Goal: Task Accomplishment & Management: Complete application form

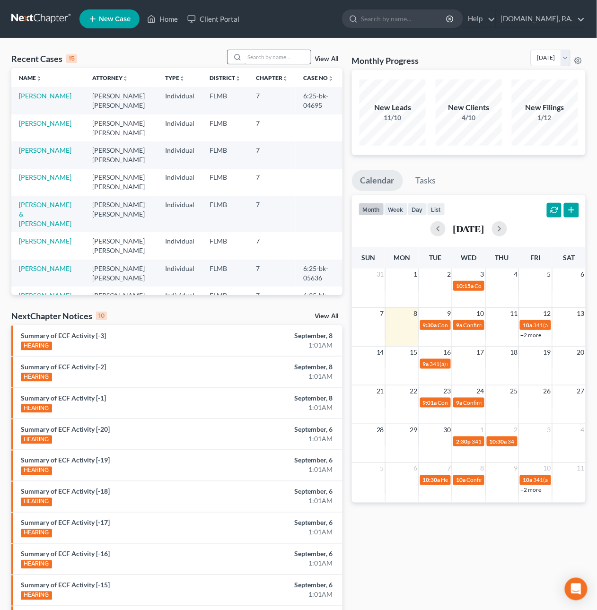
click at [253, 58] on input "search" at bounding box center [278, 57] width 66 height 14
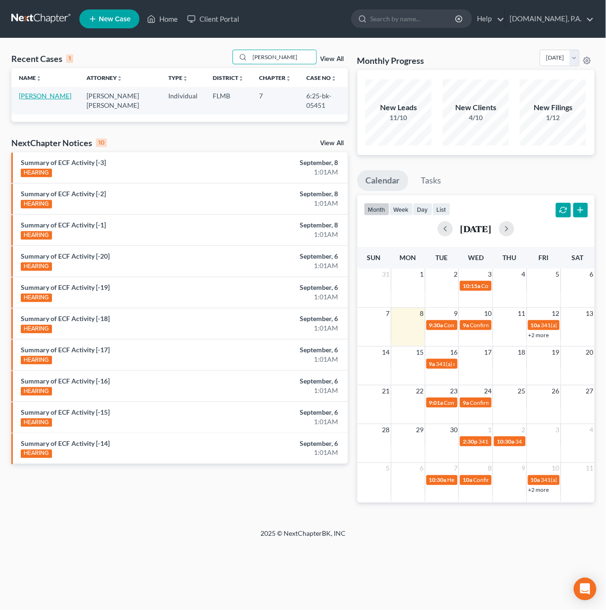
type input "Denning"
click at [33, 100] on link "[PERSON_NAME]" at bounding box center [45, 96] width 53 height 8
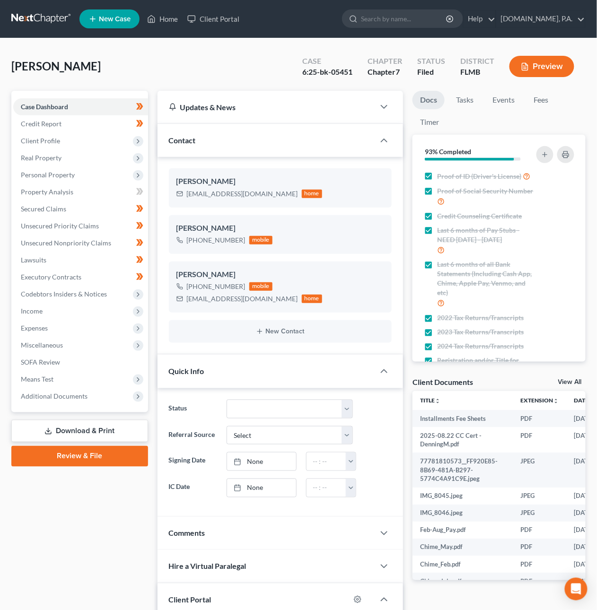
click at [79, 430] on link "Download & Print" at bounding box center [79, 431] width 137 height 22
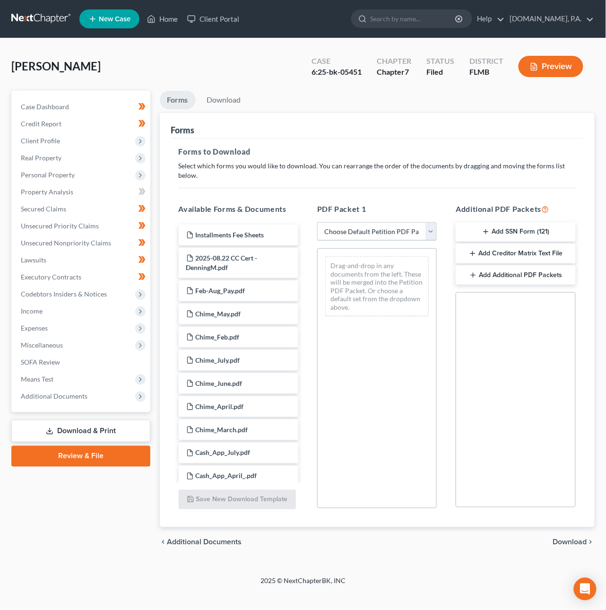
click at [394, 223] on select "Choose Default Petition PDF Packet Complete Bankruptcy Petition (all forms and …" at bounding box center [377, 231] width 120 height 19
select select "4"
click at [317, 222] on select "Choose Default Petition PDF Packet Complete Bankruptcy Petition (all forms and …" at bounding box center [377, 231] width 120 height 19
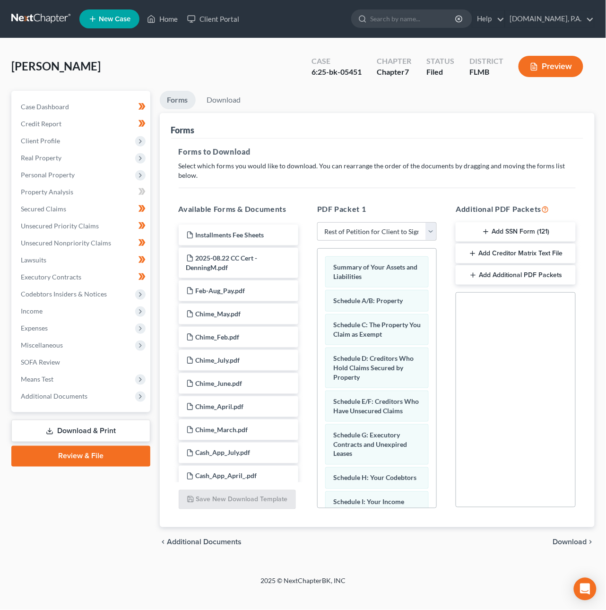
click at [571, 539] on span "Download" at bounding box center [570, 543] width 34 height 8
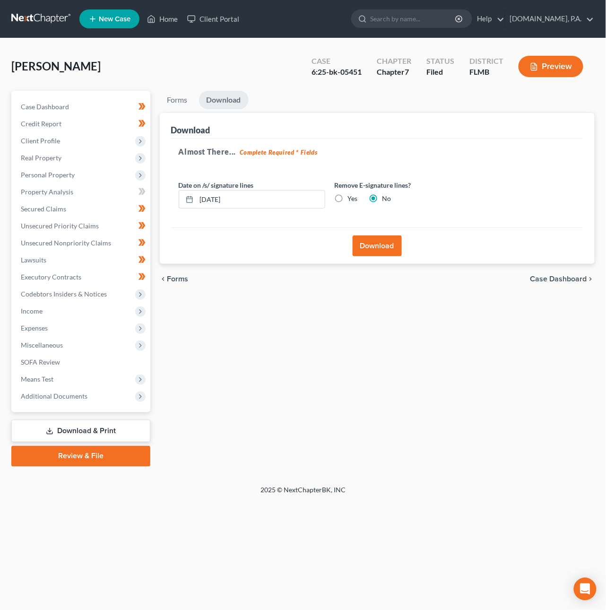
click at [372, 248] on button "Download" at bounding box center [377, 246] width 49 height 21
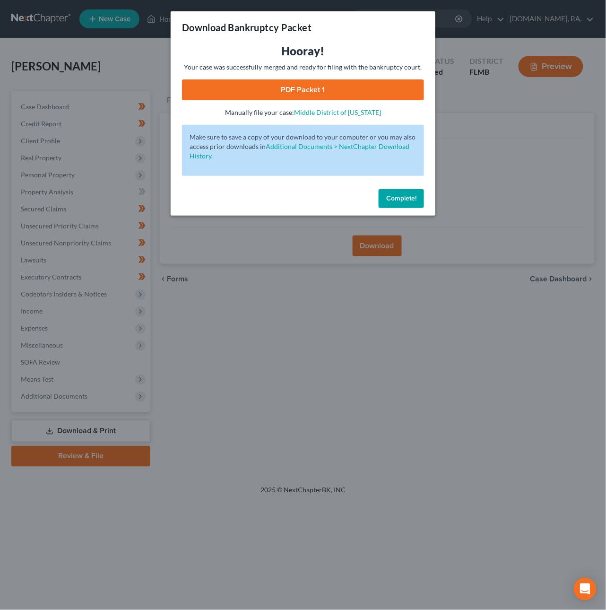
click at [316, 90] on link "PDF Packet 1" at bounding box center [303, 89] width 242 height 21
click at [398, 198] on span "Complete!" at bounding box center [401, 198] width 30 height 8
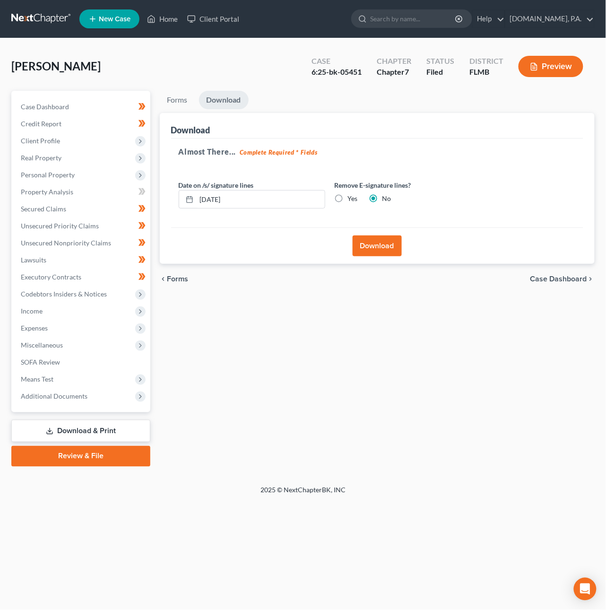
click at [42, 18] on link at bounding box center [41, 18] width 61 height 17
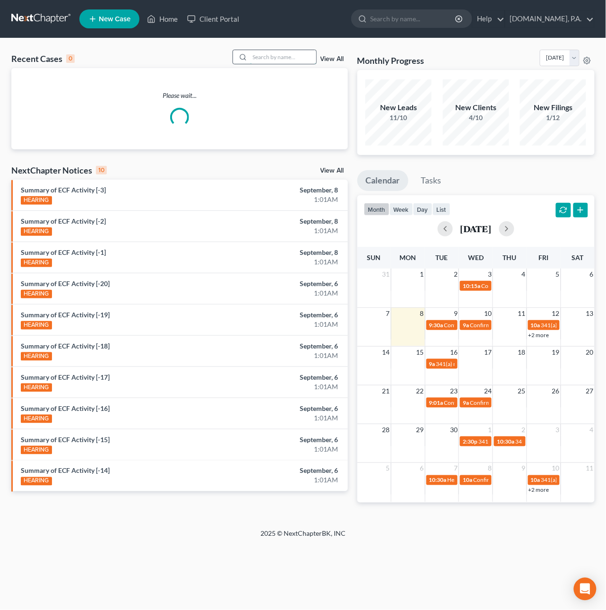
drag, startPoint x: 281, startPoint y: 53, endPoint x: 296, endPoint y: 51, distance: 15.3
click at [280, 53] on input "search" at bounding box center [283, 57] width 66 height 14
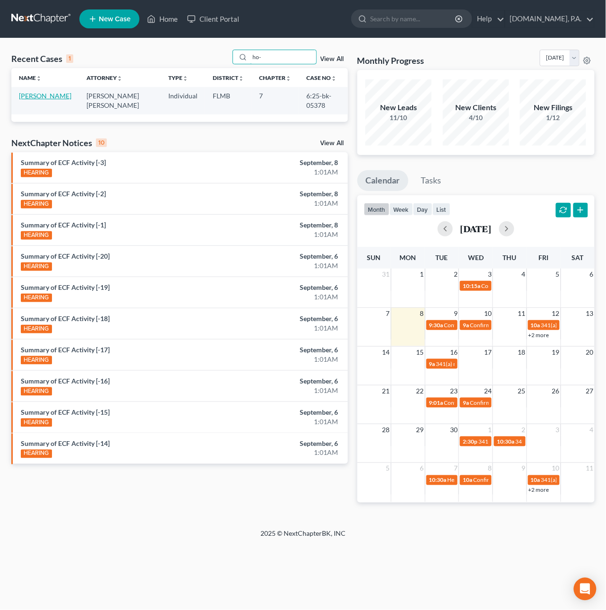
type input "ho-"
click at [25, 100] on link "[PERSON_NAME]" at bounding box center [45, 96] width 53 height 8
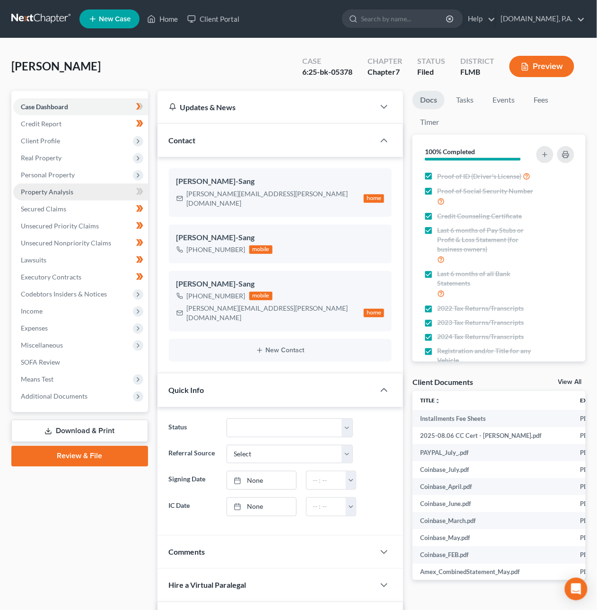
click at [36, 193] on span "Property Analysis" at bounding box center [47, 192] width 53 height 8
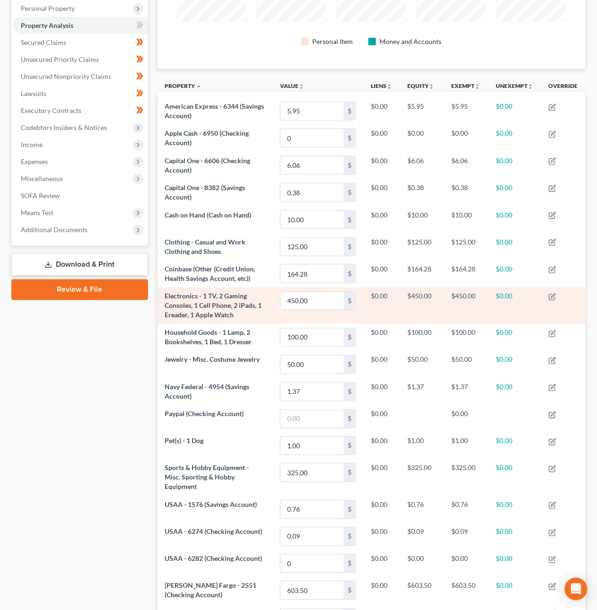
scroll to position [284, 0]
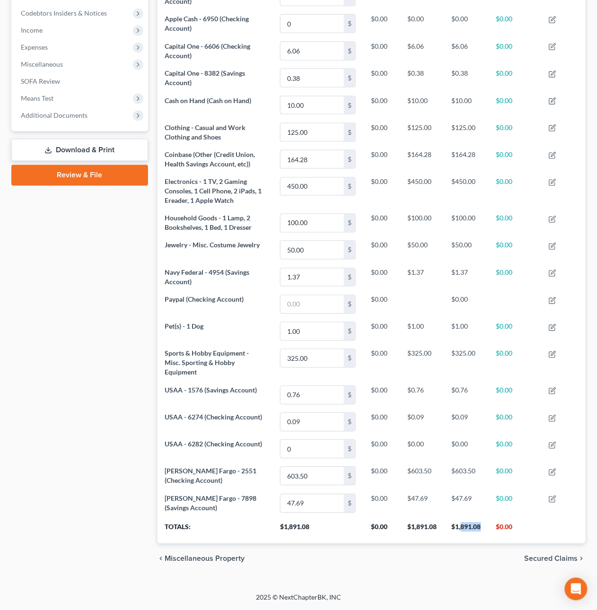
drag, startPoint x: 483, startPoint y: 526, endPoint x: 461, endPoint y: 531, distance: 22.2
click at [461, 531] on th "$1,891.08" at bounding box center [466, 530] width 44 height 26
copy th "891.08"
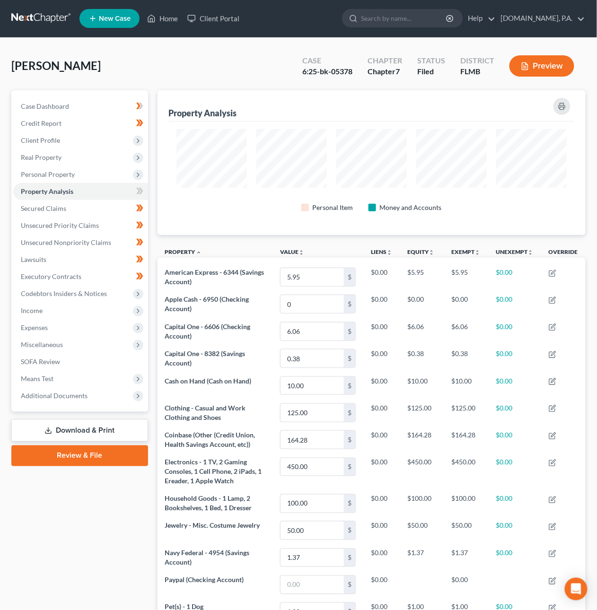
scroll to position [0, 0]
click at [47, 14] on link at bounding box center [41, 18] width 61 height 17
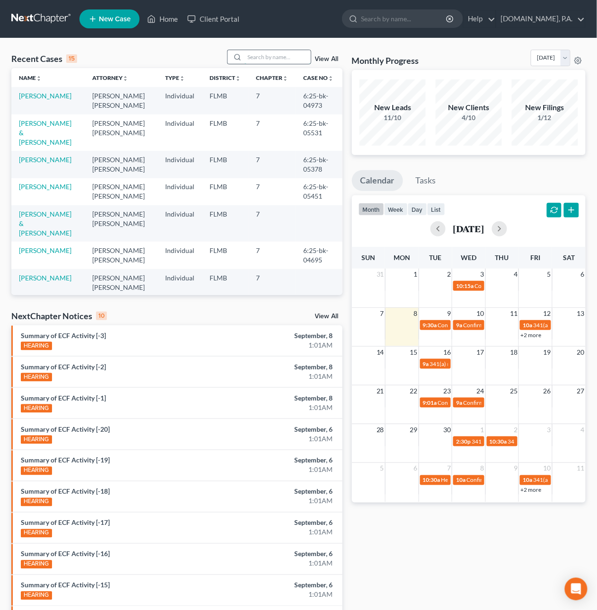
click at [264, 52] on input "search" at bounding box center [278, 57] width 66 height 14
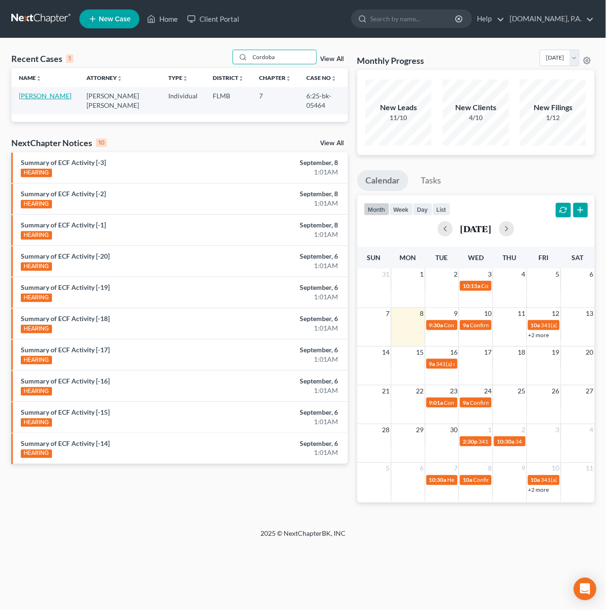
type input "Cordoba"
click at [35, 95] on link "[PERSON_NAME]" at bounding box center [45, 96] width 53 height 8
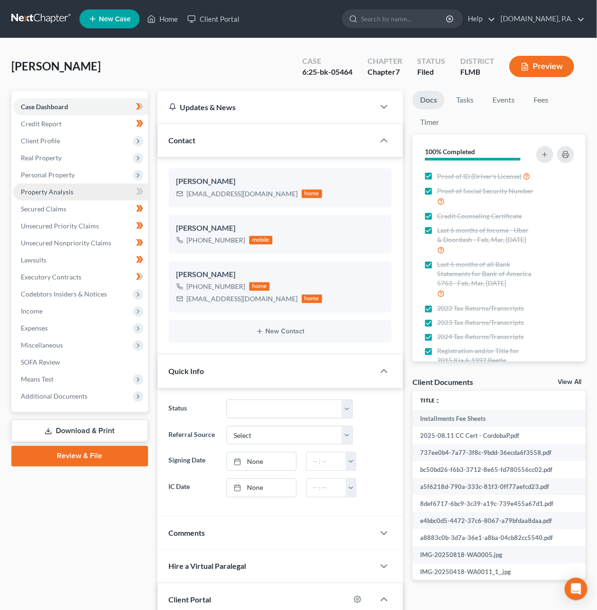
click at [36, 191] on span "Property Analysis" at bounding box center [47, 192] width 53 height 8
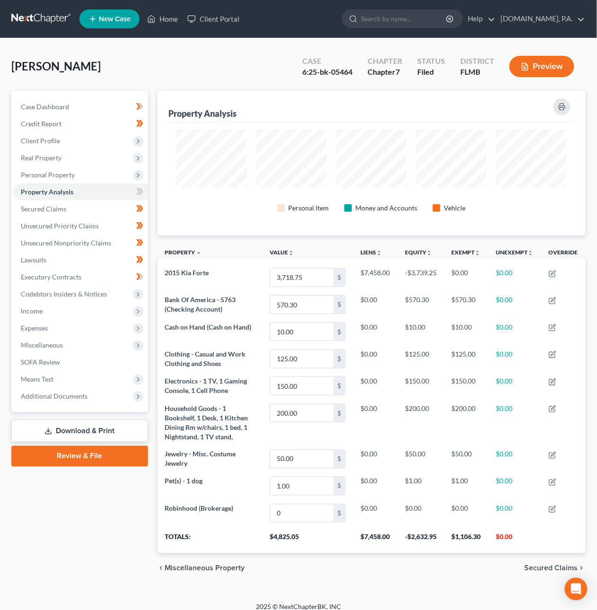
scroll to position [145, 428]
drag, startPoint x: 476, startPoint y: 539, endPoint x: 461, endPoint y: 539, distance: 15.6
click at [461, 539] on th "$1,106.30" at bounding box center [466, 540] width 44 height 26
copy th "106.30"
click at [25, 17] on link at bounding box center [41, 18] width 61 height 17
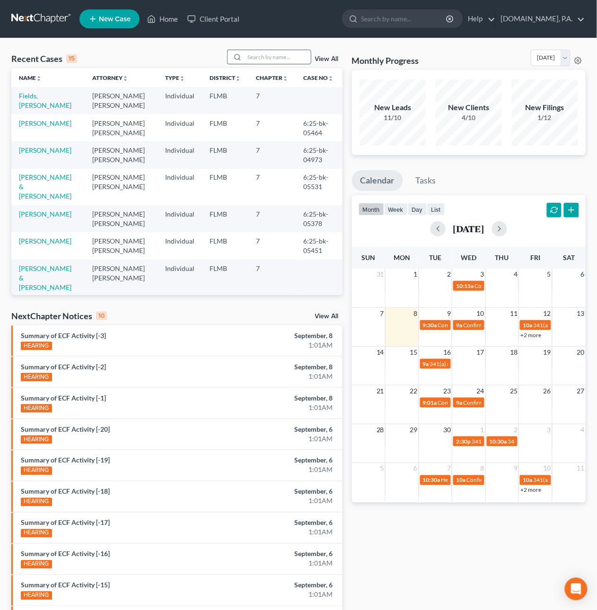
drag, startPoint x: 251, startPoint y: 56, endPoint x: 256, endPoint y: 51, distance: 7.4
click at [251, 56] on input "search" at bounding box center [278, 57] width 66 height 14
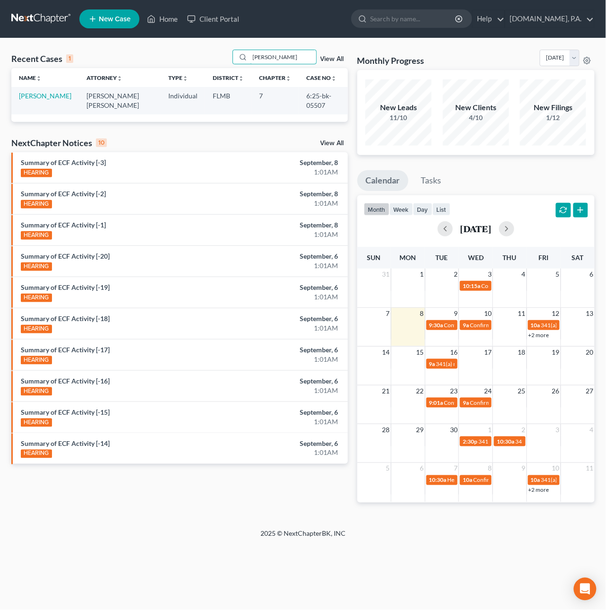
type input "ambrose"
click at [29, 100] on td "Ambrose, Frederick" at bounding box center [45, 100] width 68 height 27
click at [26, 100] on link "Ambrose, Frederick" at bounding box center [45, 96] width 53 height 8
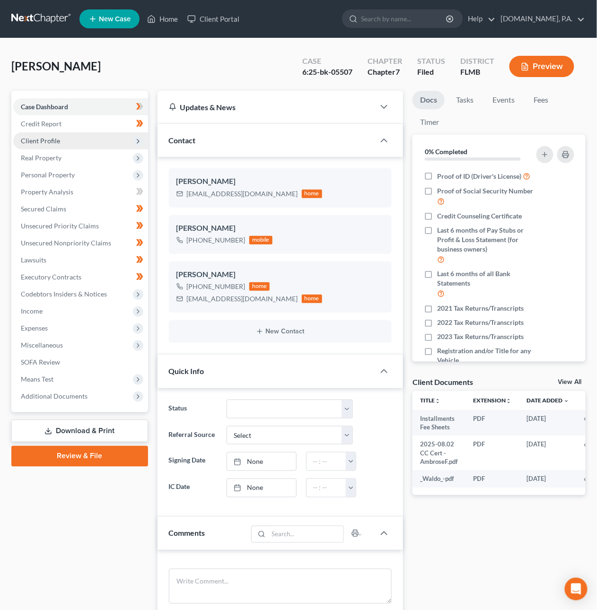
click at [51, 140] on span "Client Profile" at bounding box center [40, 141] width 39 height 8
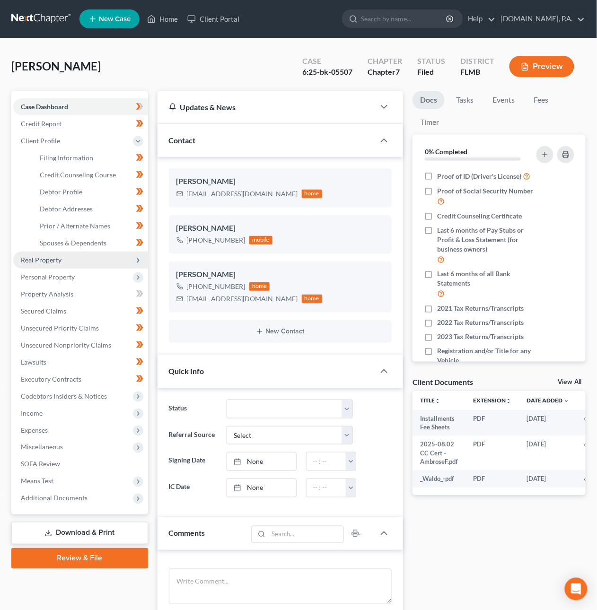
click at [60, 257] on span "Real Property" at bounding box center [41, 260] width 41 height 8
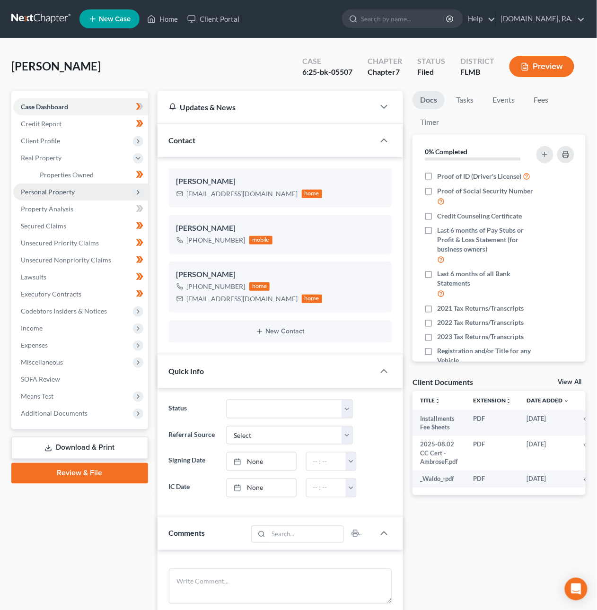
click at [54, 197] on span "Personal Property" at bounding box center [80, 192] width 135 height 17
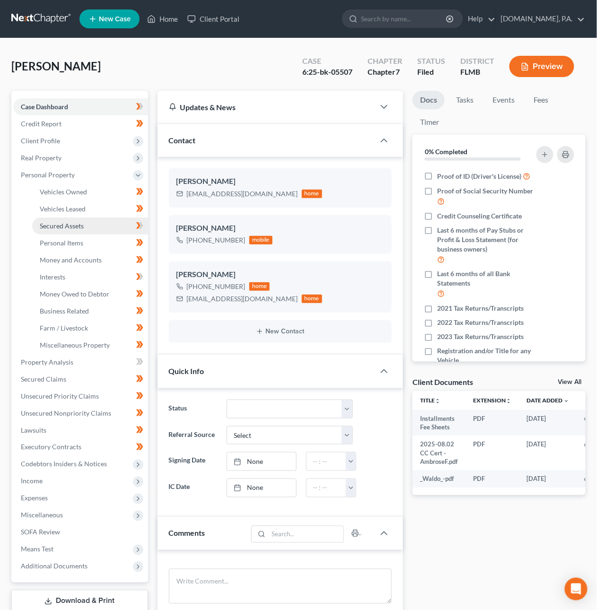
click at [58, 226] on span "Secured Assets" at bounding box center [62, 226] width 44 height 8
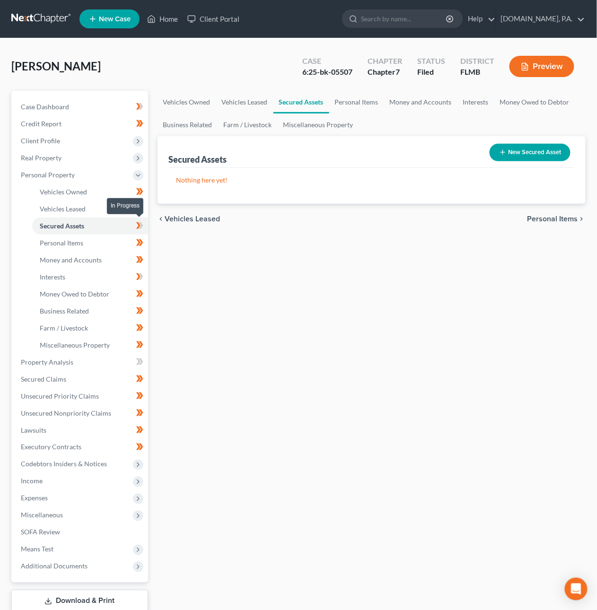
click at [140, 222] on icon at bounding box center [141, 225] width 4 height 7
click at [85, 273] on link "Interests" at bounding box center [90, 277] width 116 height 17
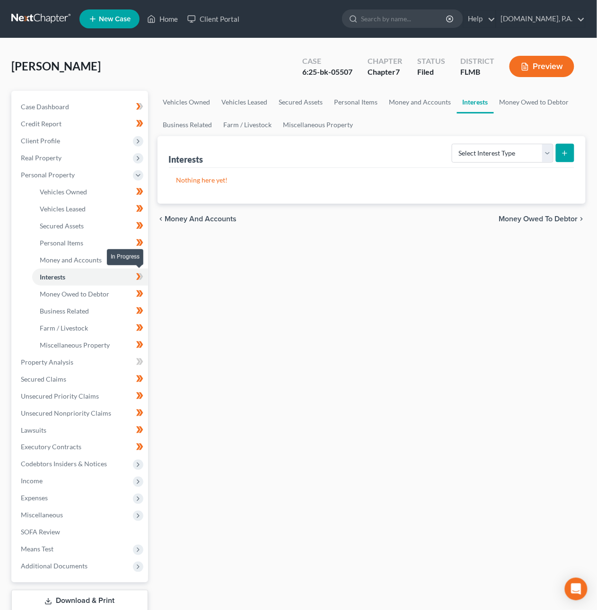
click at [144, 275] on span at bounding box center [139, 278] width 17 height 14
click at [70, 245] on span "Personal Items" at bounding box center [62, 243] width 44 height 8
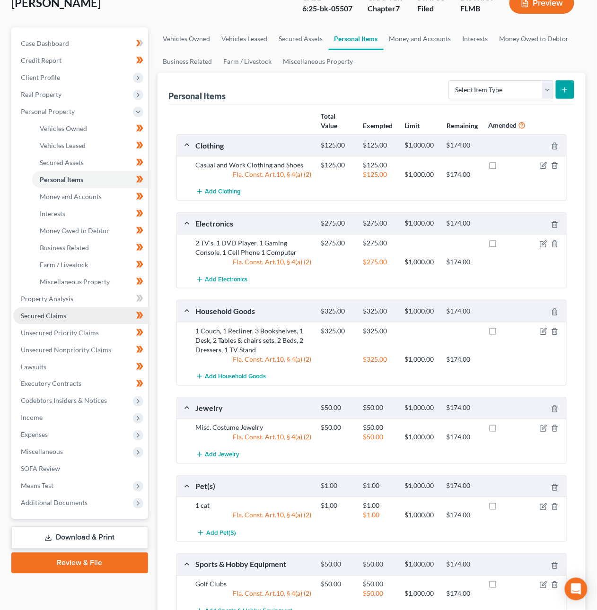
scroll to position [74, 0]
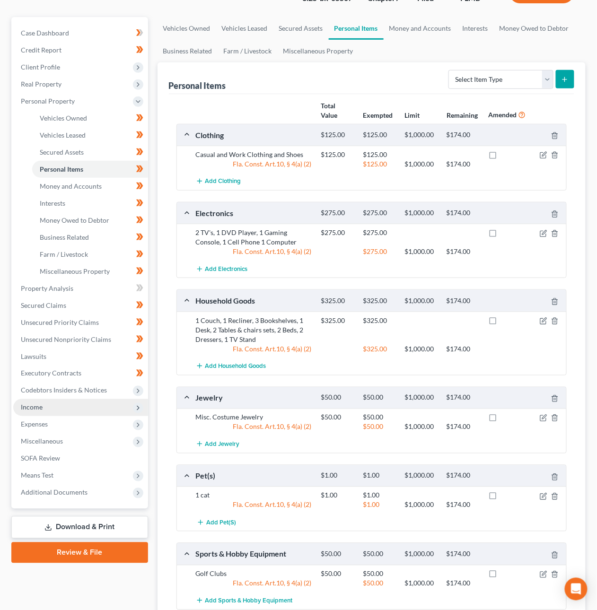
click at [57, 403] on span "Income" at bounding box center [80, 407] width 135 height 17
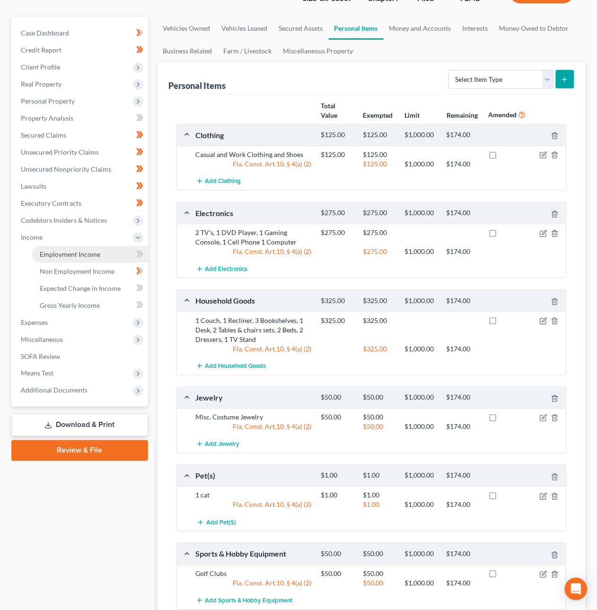
click at [75, 253] on span "Employment Income" at bounding box center [70, 254] width 61 height 8
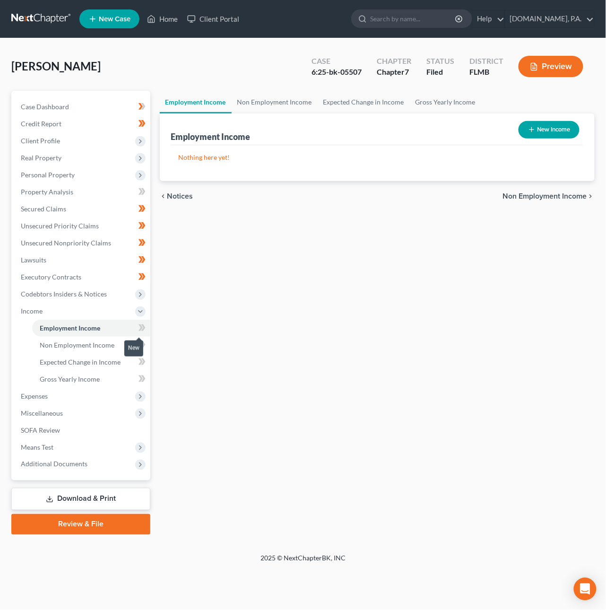
click at [145, 324] on icon at bounding box center [142, 328] width 7 height 12
click at [113, 341] on link "Non Employment Income" at bounding box center [91, 345] width 118 height 17
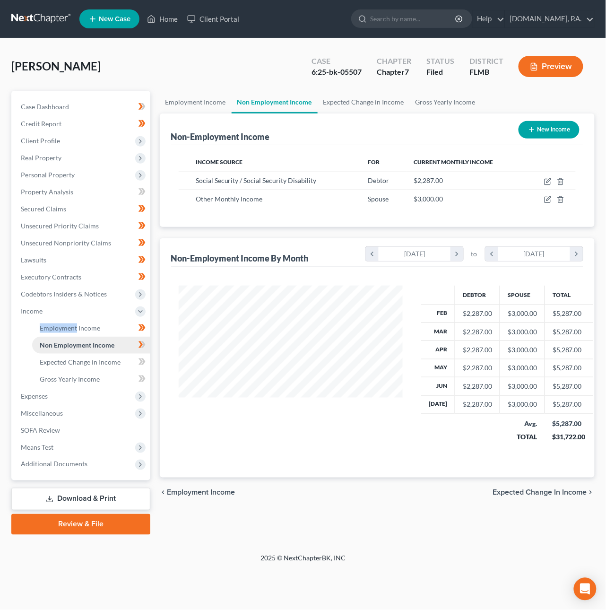
scroll to position [472807, 472734]
click at [147, 344] on span at bounding box center [142, 346] width 17 height 14
click at [147, 339] on span at bounding box center [142, 346] width 17 height 14
click at [146, 341] on span at bounding box center [142, 346] width 17 height 14
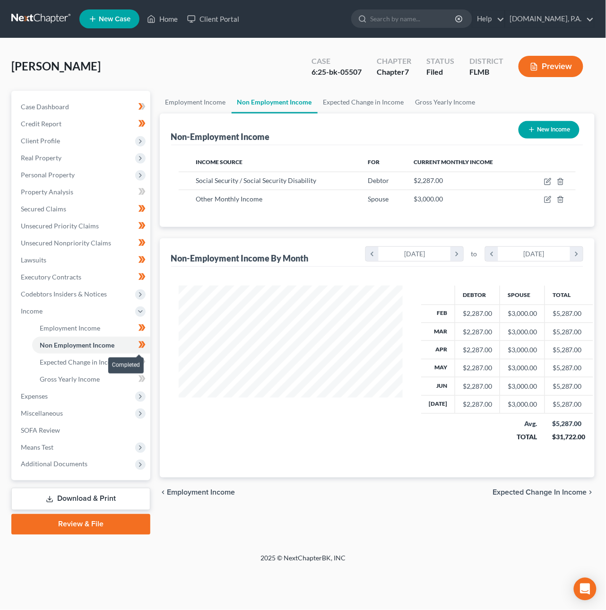
scroll to position [171, 243]
click at [125, 356] on link "Expected Change in Income" at bounding box center [91, 362] width 118 height 17
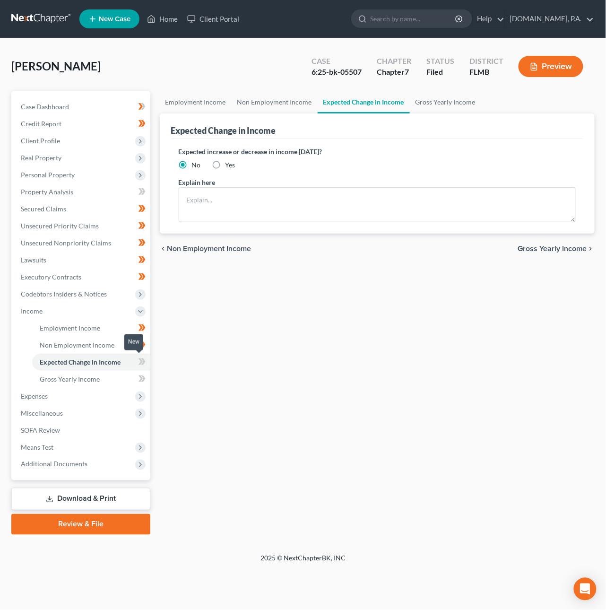
click at [145, 361] on icon at bounding box center [143, 362] width 4 height 7
click at [120, 378] on link "Gross Yearly Income" at bounding box center [91, 379] width 118 height 17
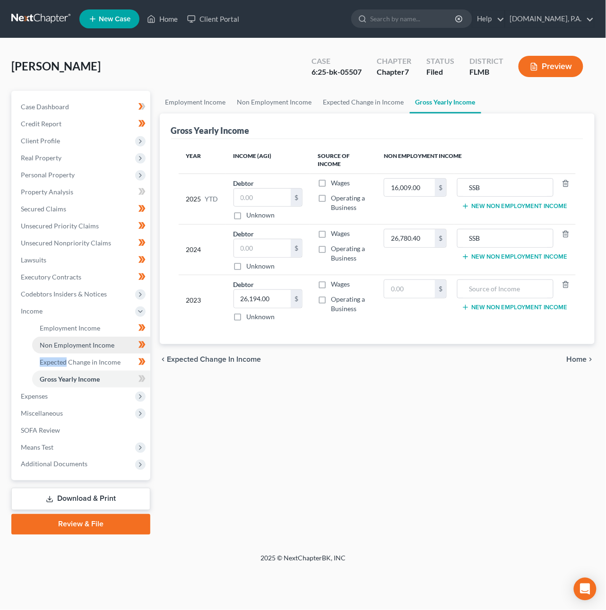
click at [96, 342] on span "Non Employment Income" at bounding box center [77, 345] width 75 height 8
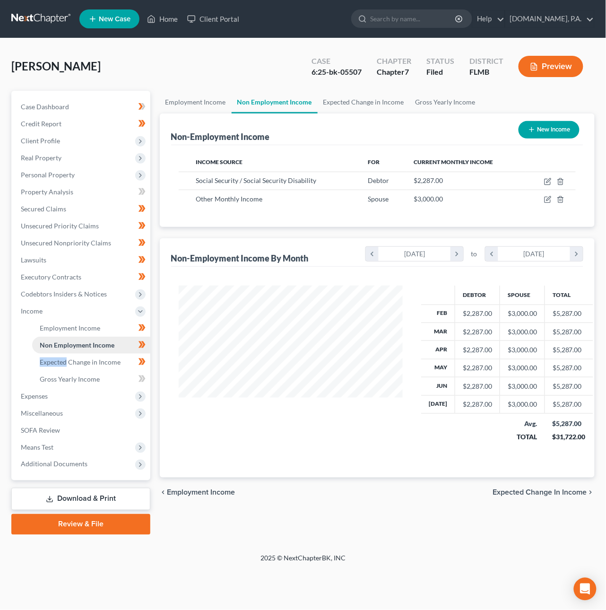
scroll to position [171, 243]
click at [549, 181] on icon "button" at bounding box center [549, 180] width 4 height 4
select select "4"
select select "0"
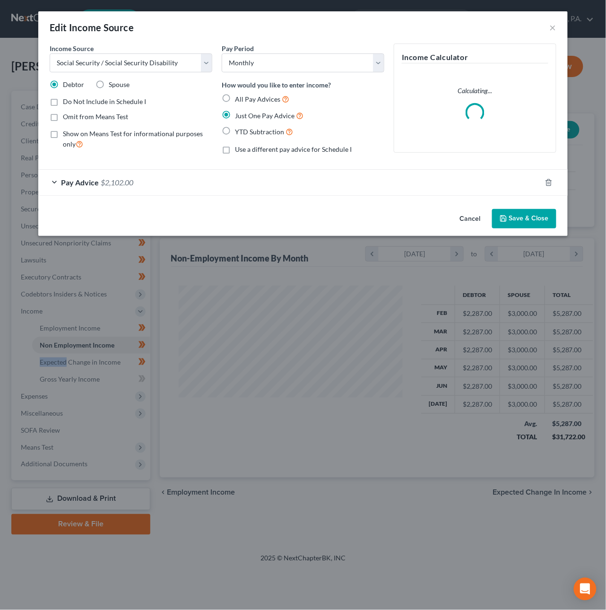
click at [476, 219] on button "Cancel" at bounding box center [471, 219] width 36 height 19
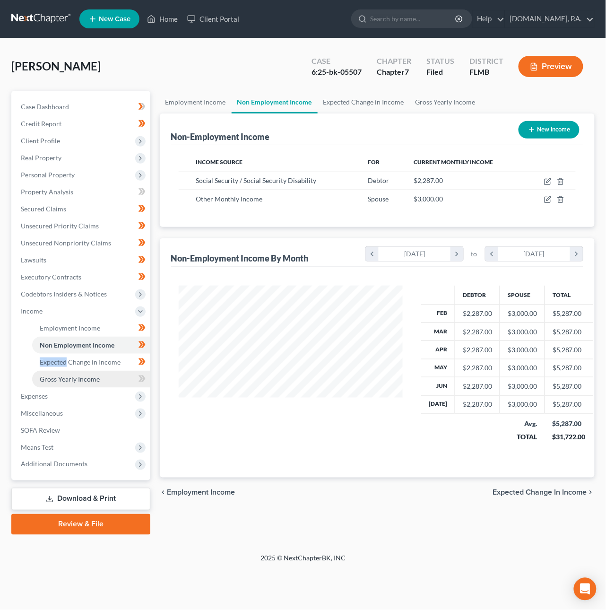
click at [68, 382] on span "Gross Yearly Income" at bounding box center [70, 379] width 60 height 8
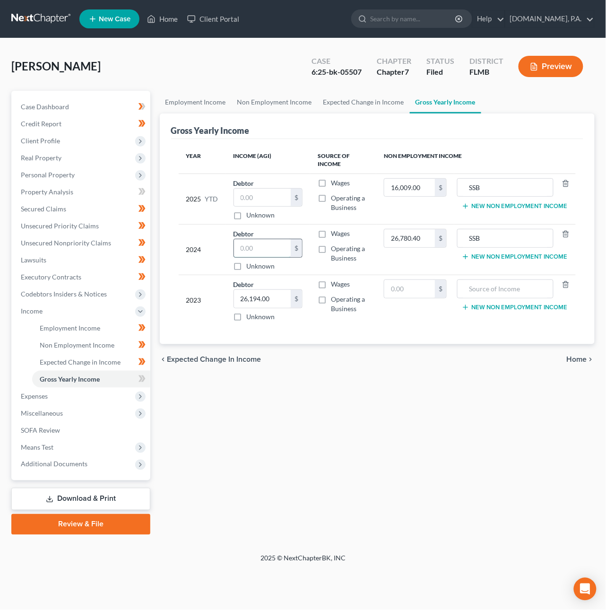
click at [282, 251] on input "text" at bounding box center [262, 248] width 57 height 18
click at [145, 377] on icon at bounding box center [142, 379] width 7 height 12
click at [573, 358] on span "Home" at bounding box center [577, 360] width 20 height 8
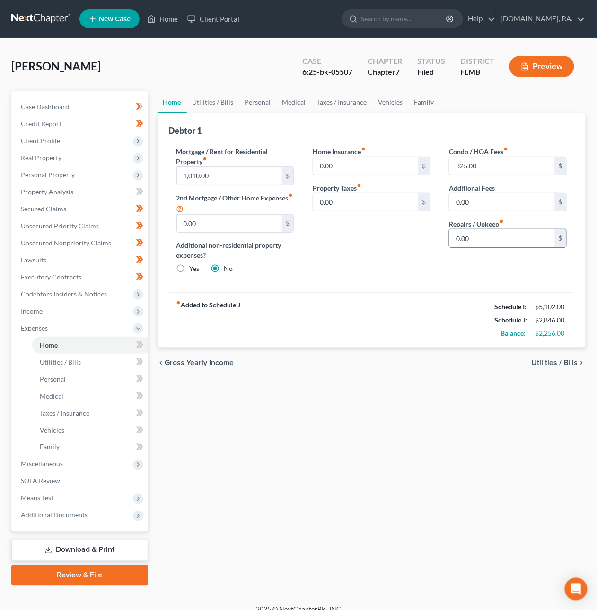
click at [473, 235] on input "0.00" at bounding box center [501, 238] width 105 height 18
type input "400.00"
click at [565, 359] on span "Utilities / Bills" at bounding box center [555, 363] width 46 height 8
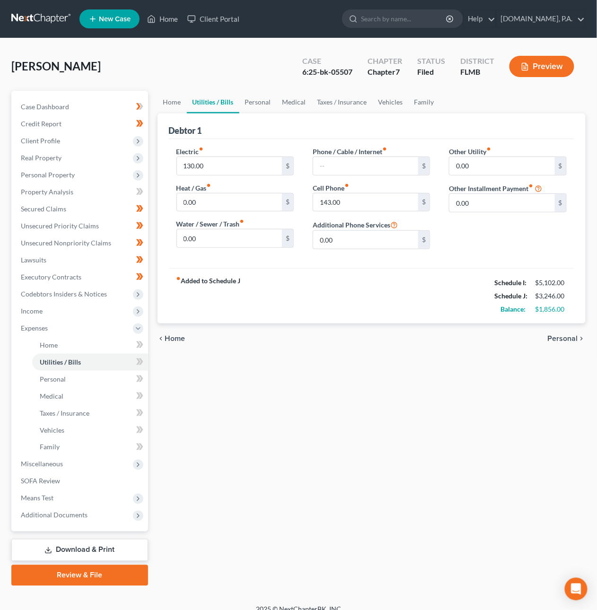
click at [563, 338] on span "Personal" at bounding box center [563, 339] width 30 height 8
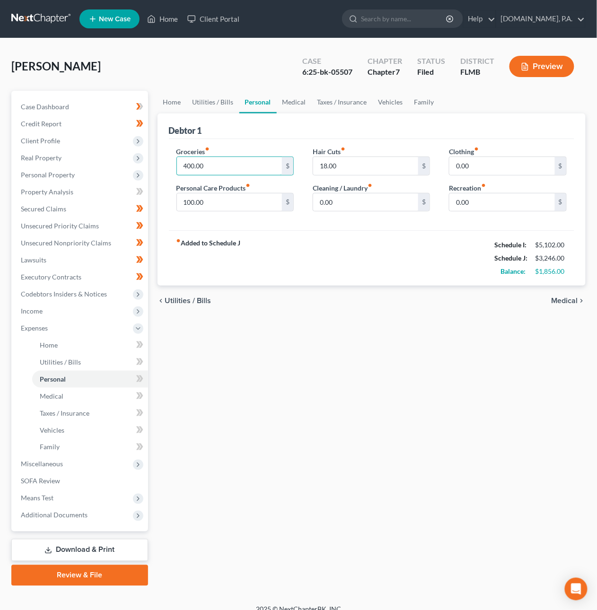
drag, startPoint x: 224, startPoint y: 166, endPoint x: 170, endPoint y: 156, distance: 54.7
click at [170, 156] on div "Groceries fiber_manual_record 400.00 $ Personal Care Products fiber_manual_reco…" at bounding box center [235, 183] width 136 height 73
drag, startPoint x: 176, startPoint y: 158, endPoint x: 213, endPoint y: 161, distance: 37.1
click at [181, 158] on div "Groceries fiber_manual_record 400.00 $ Personal Care Products fiber_manual_reco…" at bounding box center [235, 183] width 136 height 73
click at [208, 167] on input "400.00" at bounding box center [229, 166] width 105 height 18
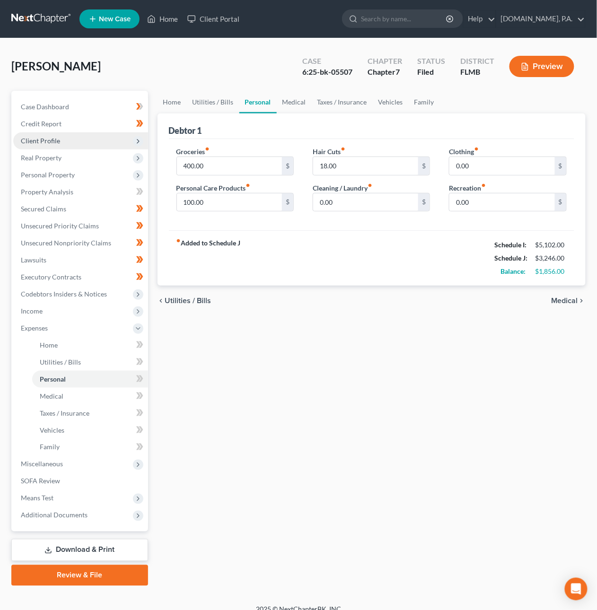
click at [48, 137] on span "Client Profile" at bounding box center [40, 141] width 39 height 8
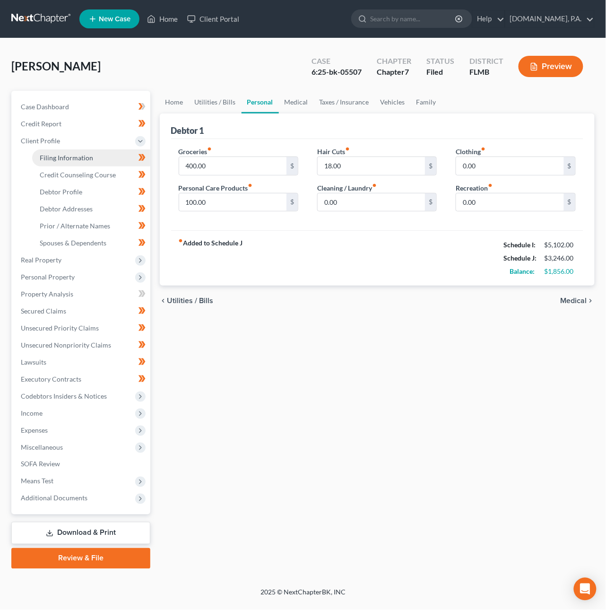
click at [68, 161] on link "Filing Information" at bounding box center [91, 157] width 118 height 17
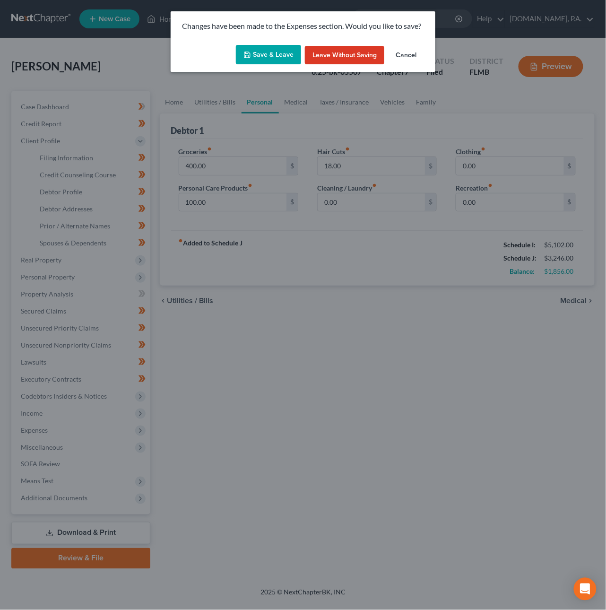
click at [287, 50] on button "Save & Leave" at bounding box center [268, 55] width 65 height 20
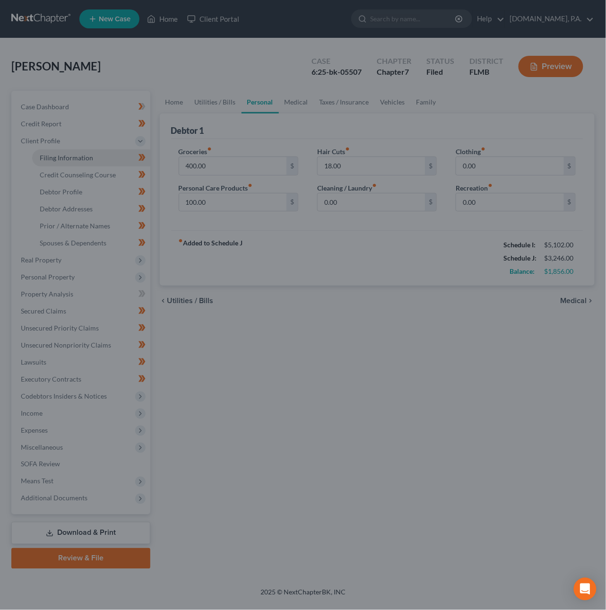
select select "1"
select select "0"
select select "9"
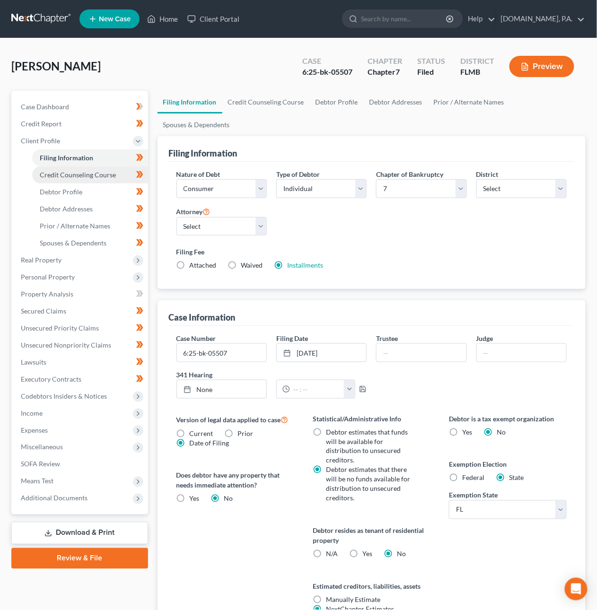
click at [61, 179] on link "Credit Counseling Course" at bounding box center [90, 174] width 116 height 17
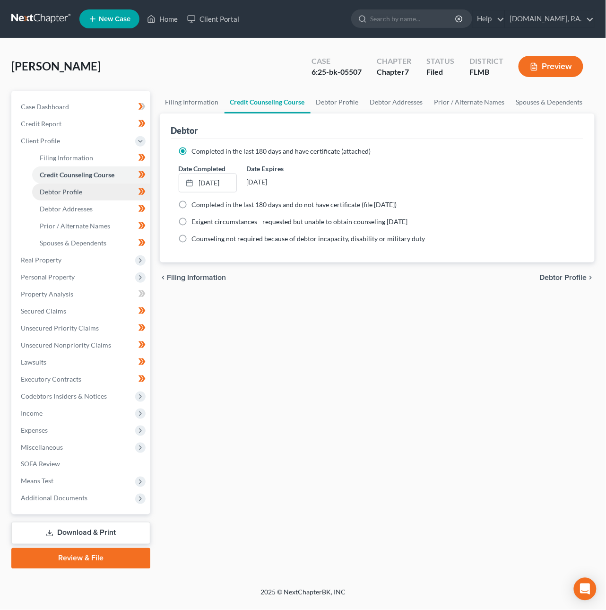
click at [65, 188] on span "Debtor Profile" at bounding box center [61, 192] width 43 height 8
select select "1"
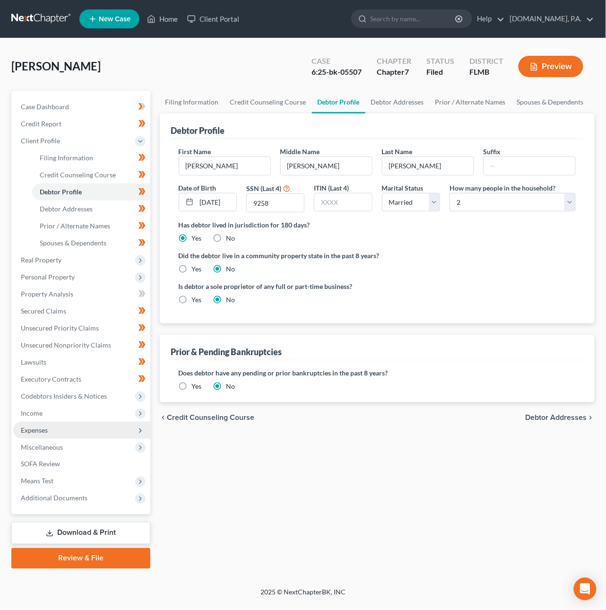
click at [41, 435] on span "Expenses" at bounding box center [81, 430] width 137 height 17
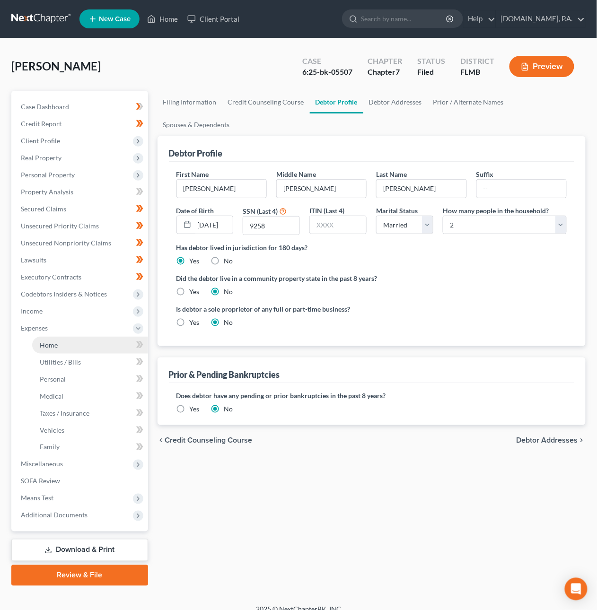
click at [49, 348] on link "Home" at bounding box center [90, 345] width 116 height 17
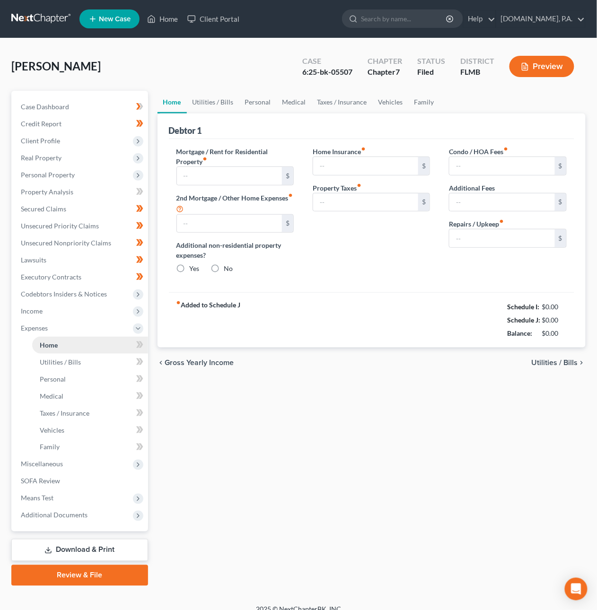
type input "1,010.00"
type input "0.00"
radio input "true"
type input "0.00"
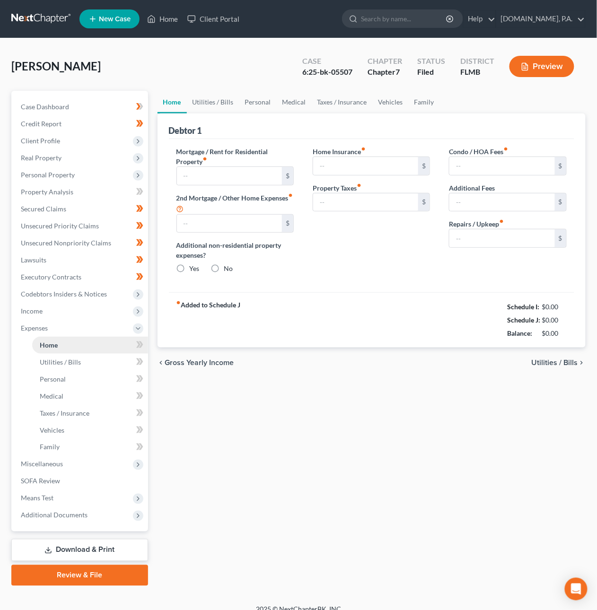
type input "325.00"
type input "0.00"
type input "400.00"
click at [143, 344] on icon at bounding box center [139, 345] width 7 height 12
click at [143, 344] on span at bounding box center [139, 346] width 17 height 14
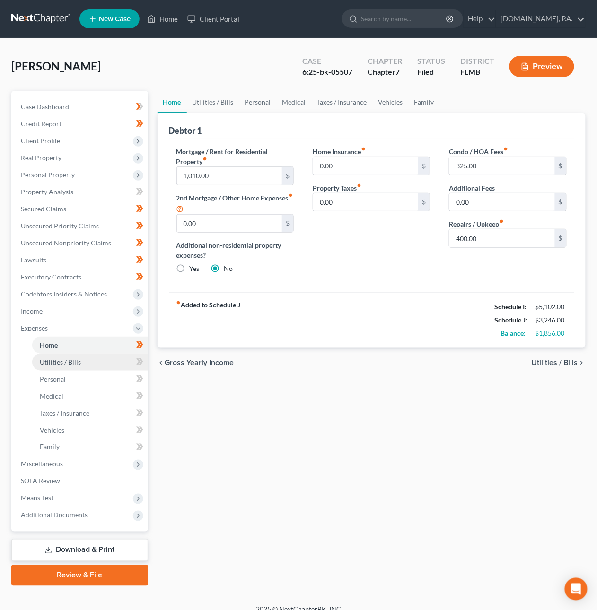
click at [111, 361] on link "Utilities / Bills" at bounding box center [90, 362] width 116 height 17
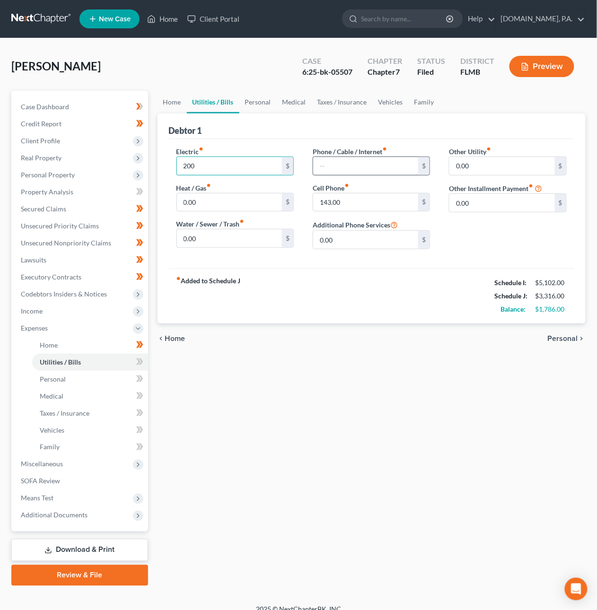
type input "200"
click at [351, 159] on input "text" at bounding box center [365, 166] width 105 height 18
type input "120.00"
click at [558, 340] on span "Personal" at bounding box center [563, 339] width 30 height 8
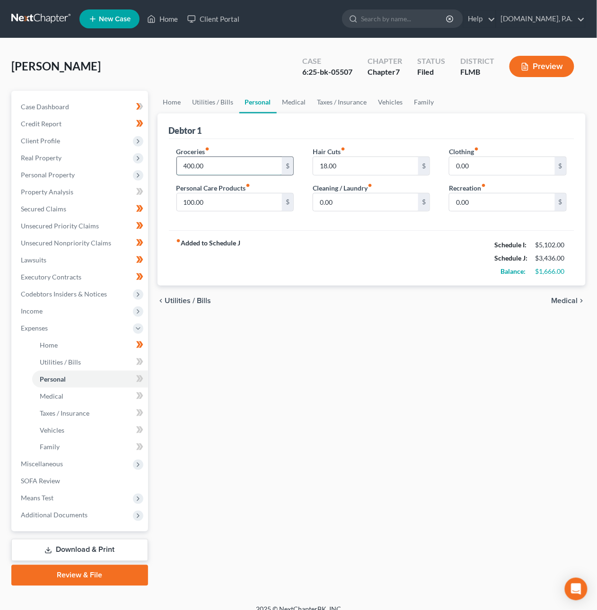
click at [219, 166] on input "400.00" at bounding box center [229, 166] width 105 height 18
type input "800"
click at [188, 205] on input "100.00" at bounding box center [229, 202] width 105 height 18
type input "40"
type input "20"
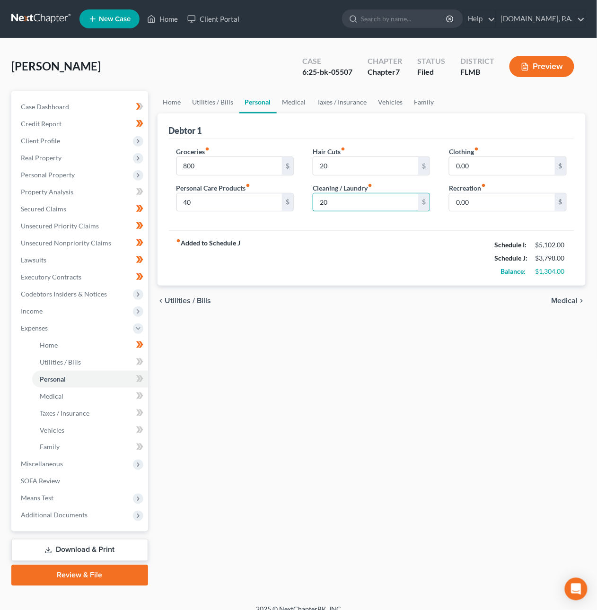
type input "20"
type input "80"
type input "120"
click at [561, 298] on span "Medical" at bounding box center [564, 301] width 26 height 8
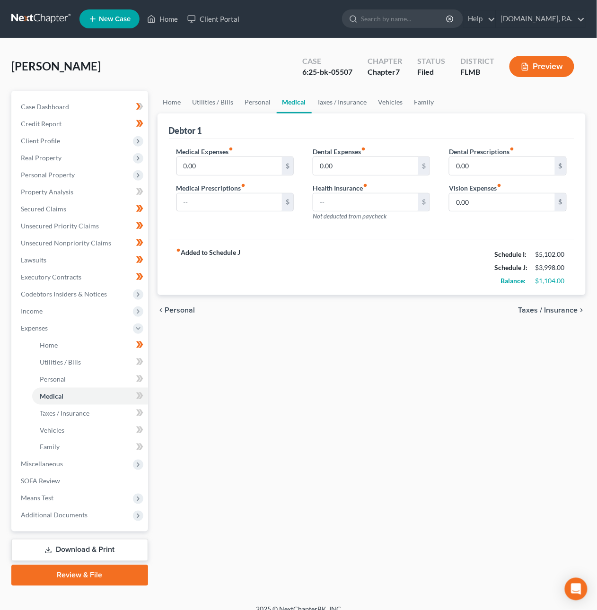
click at [177, 309] on span "Personal" at bounding box center [180, 310] width 30 height 8
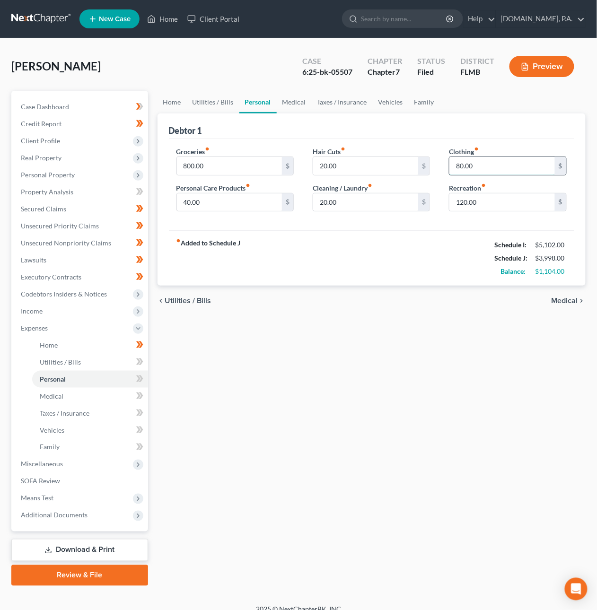
drag, startPoint x: 479, startPoint y: 167, endPoint x: 454, endPoint y: 164, distance: 24.8
click at [457, 162] on input "80.00" at bounding box center [501, 166] width 105 height 18
click at [485, 169] on input "80.00" at bounding box center [501, 166] width 105 height 18
click at [561, 299] on span "Medical" at bounding box center [564, 301] width 26 height 8
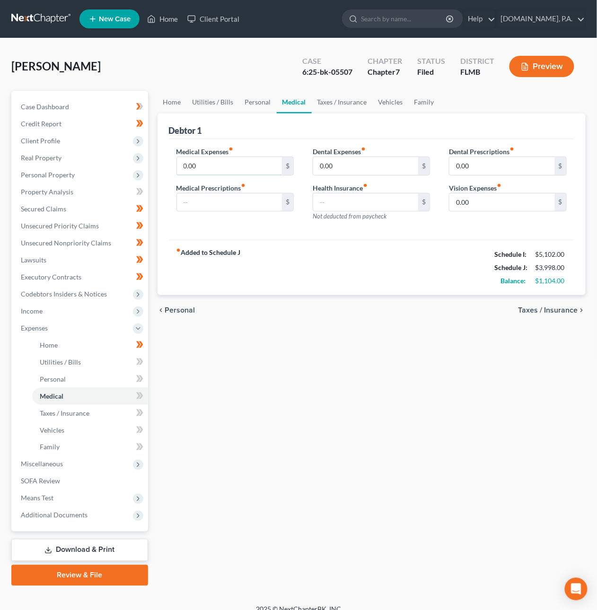
drag, startPoint x: 191, startPoint y: 167, endPoint x: 223, endPoint y: 188, distance: 38.6
click at [191, 167] on input "0.00" at bounding box center [229, 166] width 105 height 18
type input "20"
click at [529, 311] on span "Taxes / Insurance" at bounding box center [548, 310] width 60 height 8
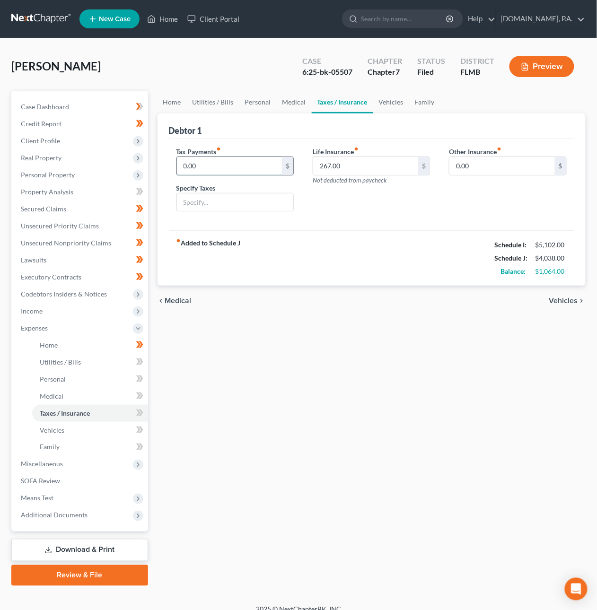
click at [240, 163] on input "0.00" at bounding box center [229, 166] width 105 height 18
click at [560, 300] on span "Vehicles" at bounding box center [563, 301] width 29 height 8
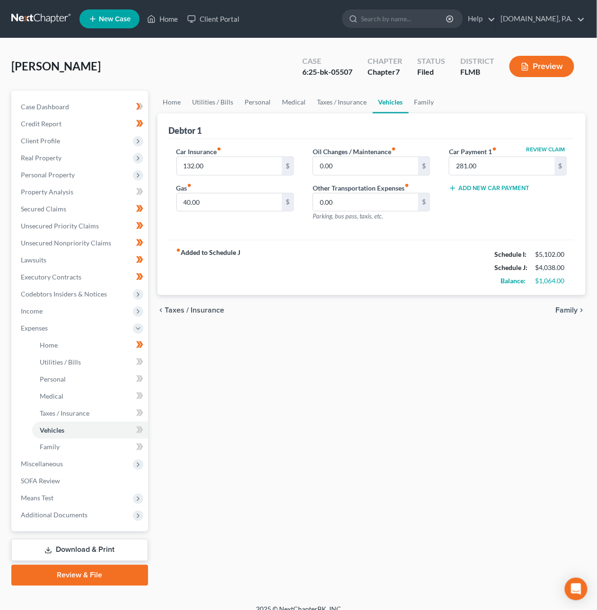
click at [185, 307] on span "Taxes / Insurance" at bounding box center [195, 310] width 60 height 8
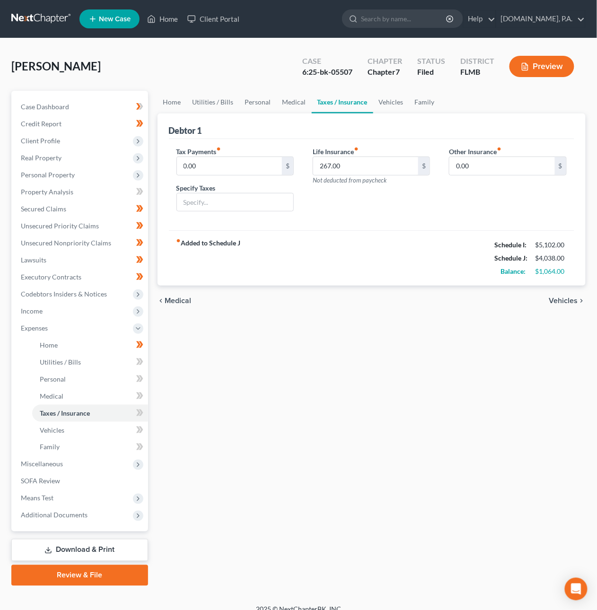
click at [574, 304] on span "Vehicles" at bounding box center [563, 301] width 29 height 8
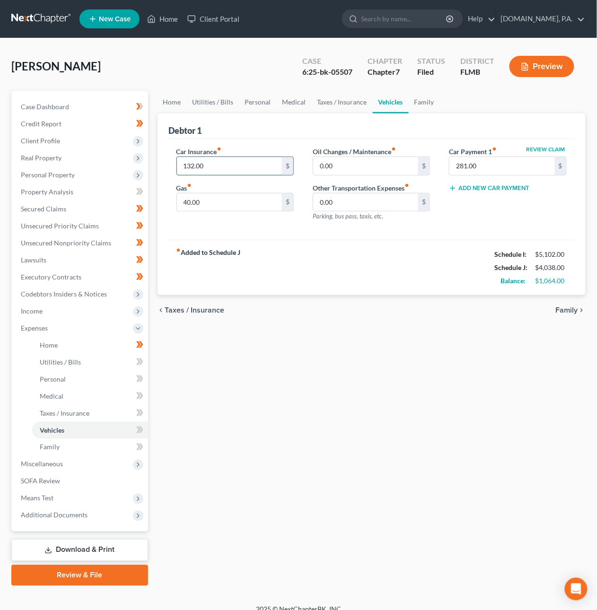
drag, startPoint x: 248, startPoint y: 165, endPoint x: 211, endPoint y: 162, distance: 37.0
click at [211, 162] on input "132.00" at bounding box center [229, 166] width 105 height 18
type input "247.74"
type input "120"
type input "60"
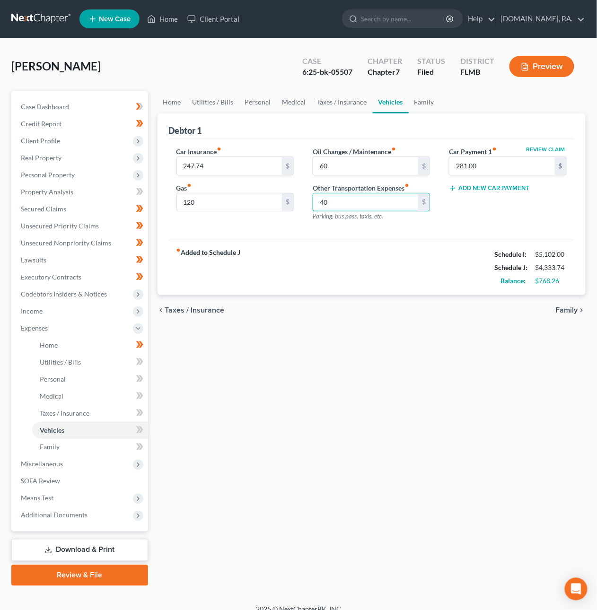
type input "40"
click at [208, 312] on span "Taxes / Insurance" at bounding box center [195, 310] width 60 height 8
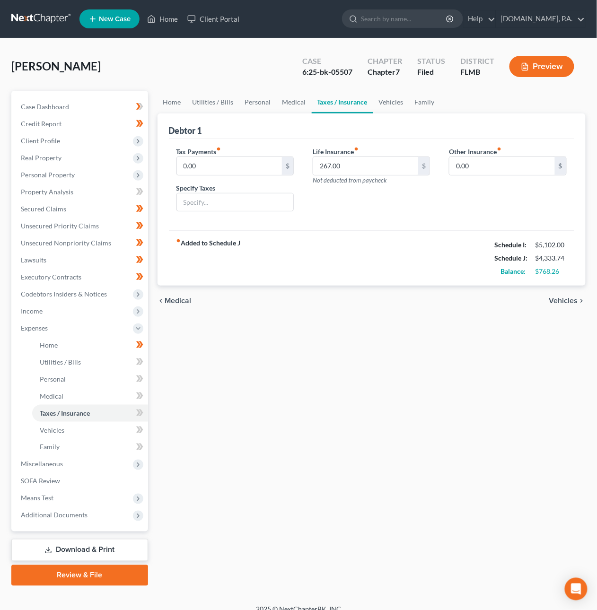
click at [174, 303] on span "Medical" at bounding box center [178, 301] width 26 height 8
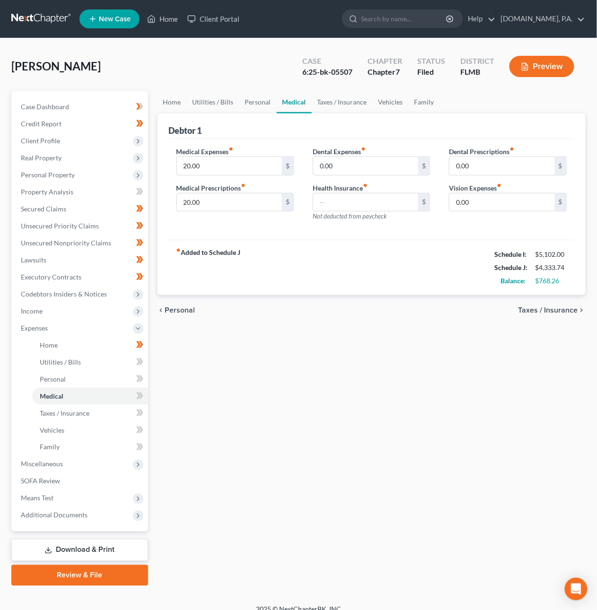
click at [178, 312] on span "Personal" at bounding box center [180, 310] width 30 height 8
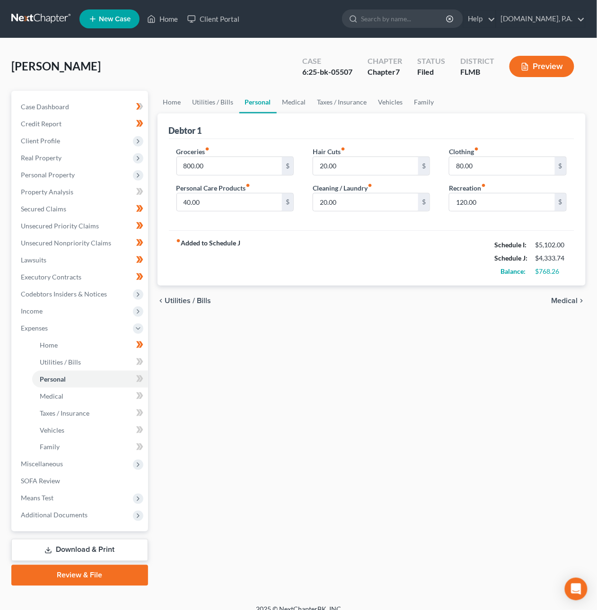
click at [183, 300] on span "Utilities / Bills" at bounding box center [188, 301] width 46 height 8
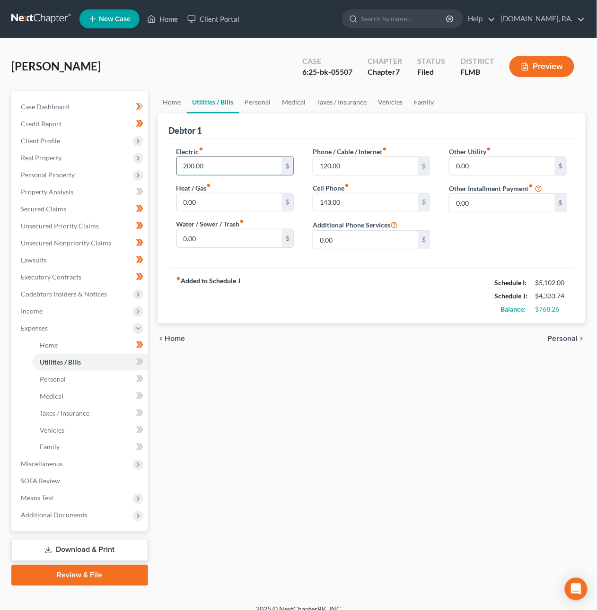
click at [206, 165] on input "200.00" at bounding box center [229, 166] width 105 height 18
type input "233.67"
click at [556, 336] on span "Personal" at bounding box center [563, 339] width 30 height 8
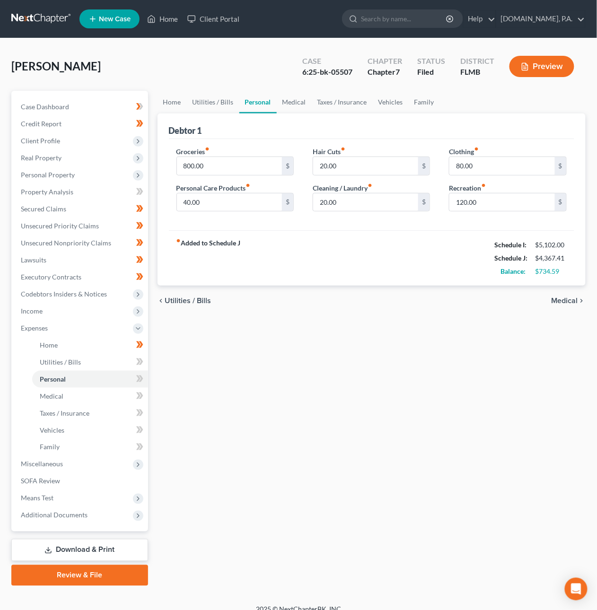
click at [179, 303] on span "Utilities / Bills" at bounding box center [188, 301] width 46 height 8
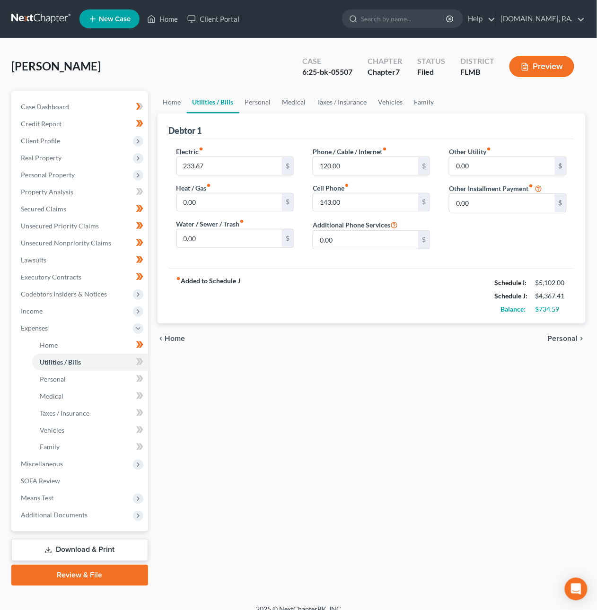
click at [177, 339] on span "Home" at bounding box center [175, 339] width 20 height 8
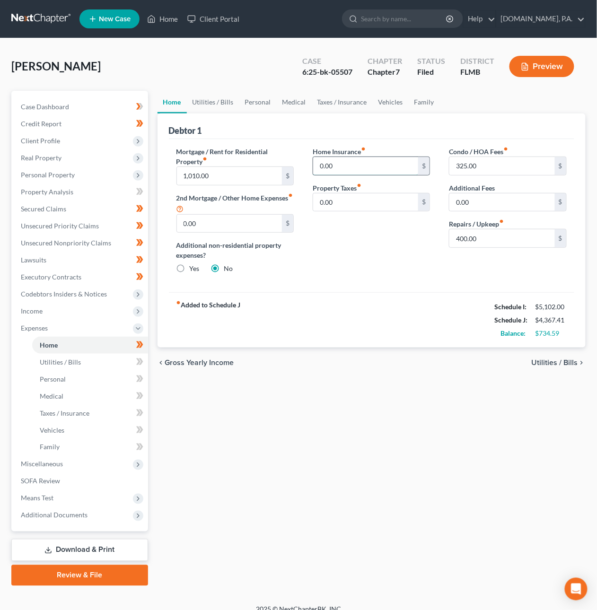
click at [341, 167] on input "0.00" at bounding box center [365, 166] width 105 height 18
click at [43, 310] on span "Income" at bounding box center [80, 311] width 135 height 17
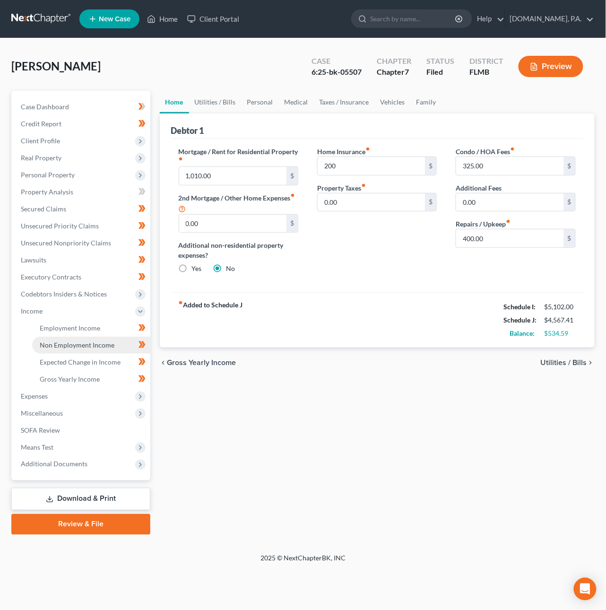
click at [60, 342] on span "Non Employment Income" at bounding box center [77, 345] width 75 height 8
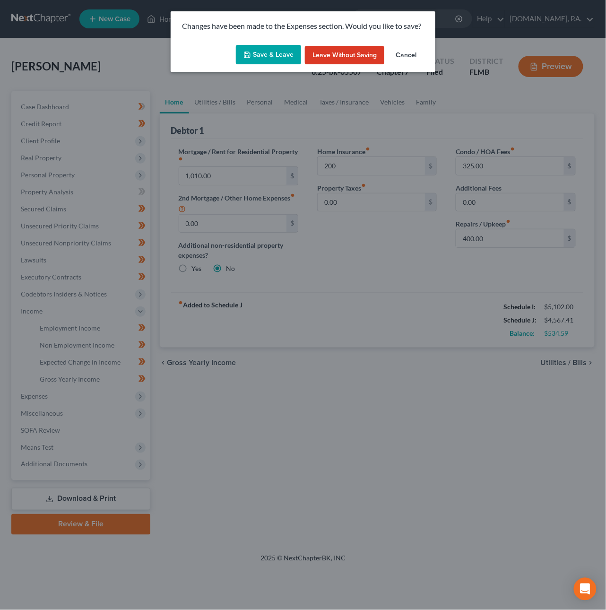
click at [280, 53] on button "Save & Leave" at bounding box center [268, 55] width 65 height 20
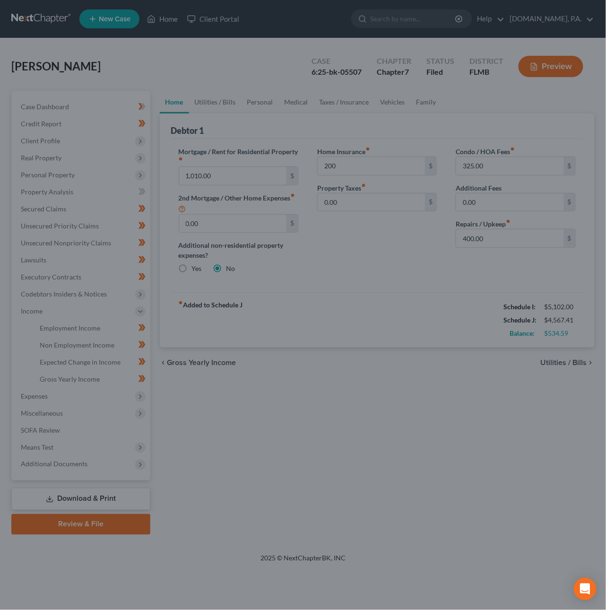
type input "200.00"
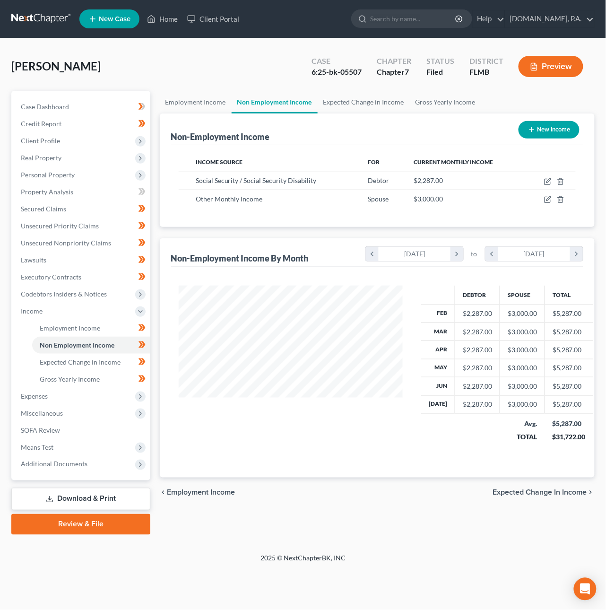
scroll to position [171, 243]
click at [548, 199] on icon "button" at bounding box center [549, 199] width 4 height 4
select select "13"
select select "0"
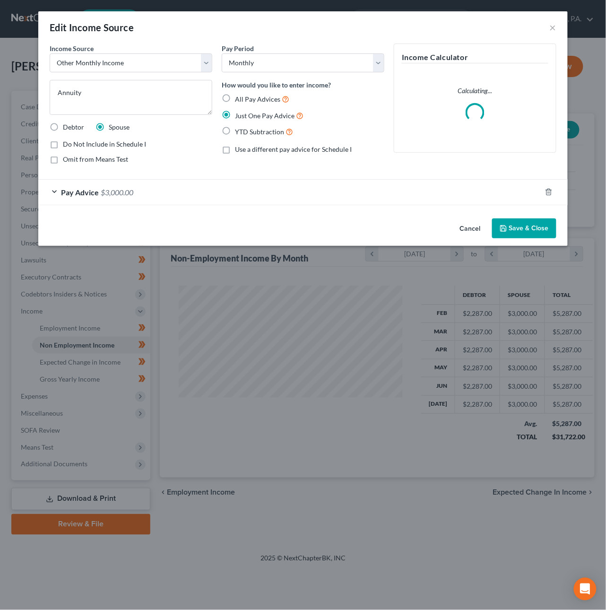
click at [192, 196] on div "Pay Advice $3,000.00" at bounding box center [289, 192] width 503 height 25
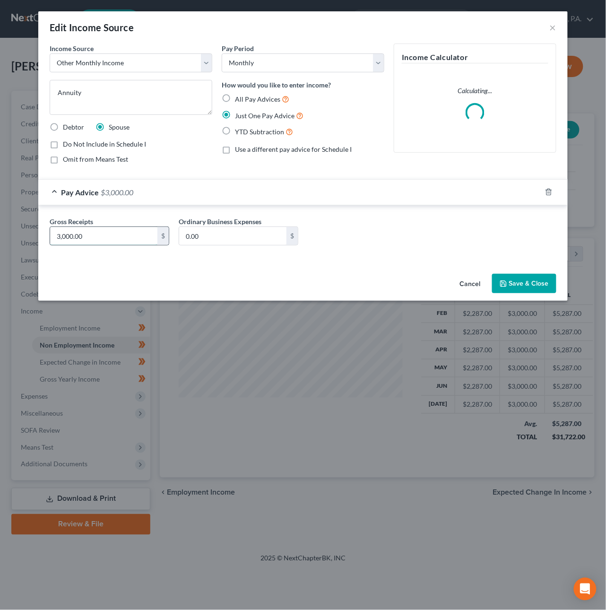
drag, startPoint x: 122, startPoint y: 238, endPoint x: 108, endPoint y: 237, distance: 14.2
click at [108, 237] on input "3,000.00" at bounding box center [103, 236] width 107 height 18
type input "2,500"
click at [531, 285] on button "Save & Close" at bounding box center [524, 284] width 64 height 20
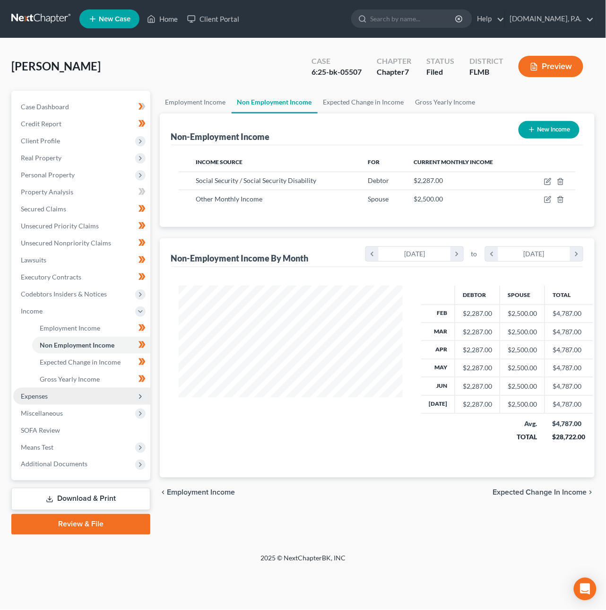
click at [44, 395] on span "Expenses" at bounding box center [34, 396] width 27 height 8
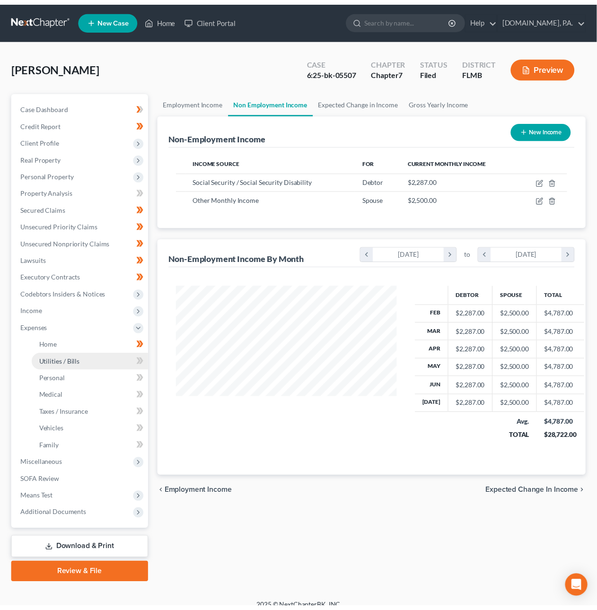
scroll to position [472807, 472738]
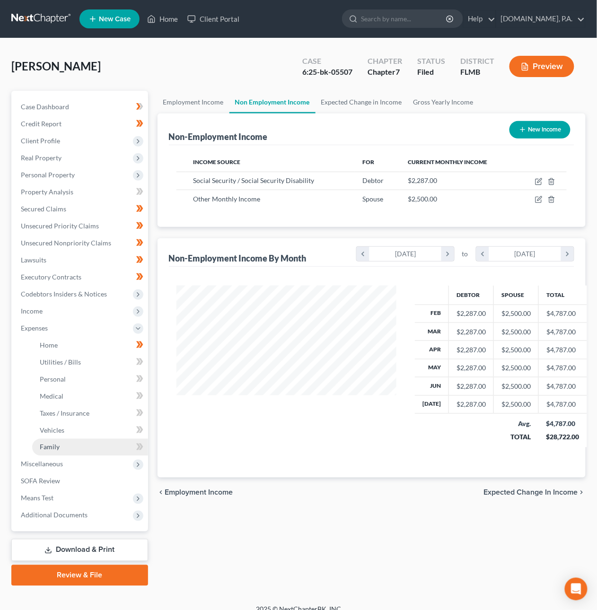
click at [49, 448] on span "Family" at bounding box center [50, 447] width 20 height 8
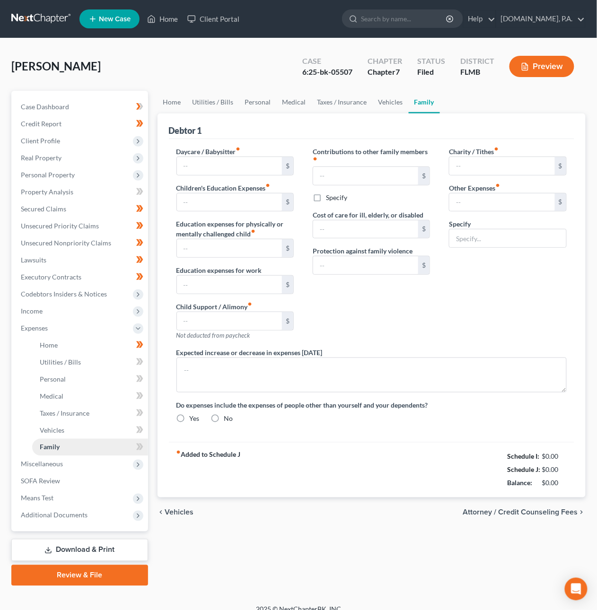
radio input "true"
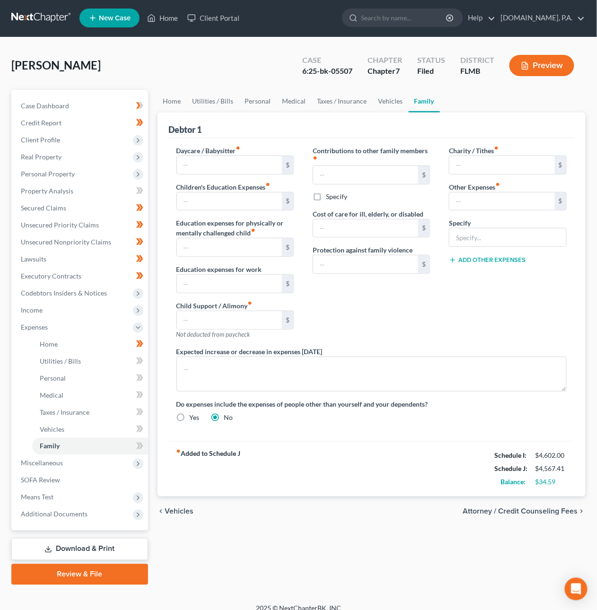
scroll to position [2, 0]
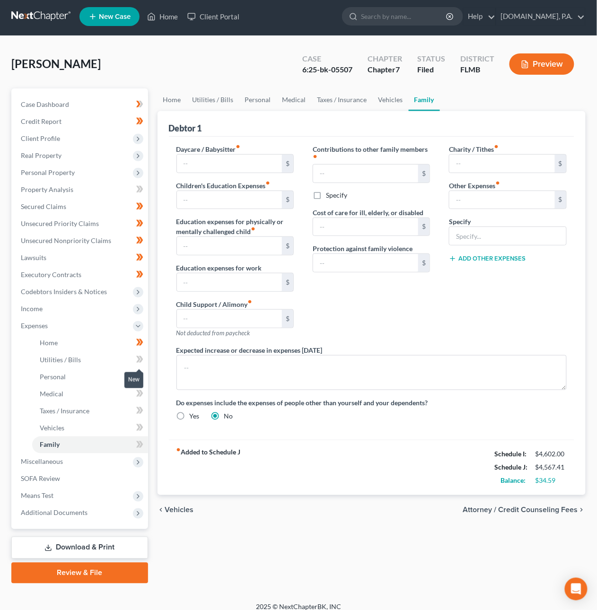
click at [142, 358] on icon at bounding box center [141, 359] width 4 height 7
click at [142, 373] on icon at bounding box center [139, 377] width 7 height 12
click at [140, 391] on icon at bounding box center [141, 393] width 4 height 7
click at [140, 406] on icon at bounding box center [139, 411] width 7 height 12
click at [142, 424] on icon at bounding box center [139, 428] width 7 height 12
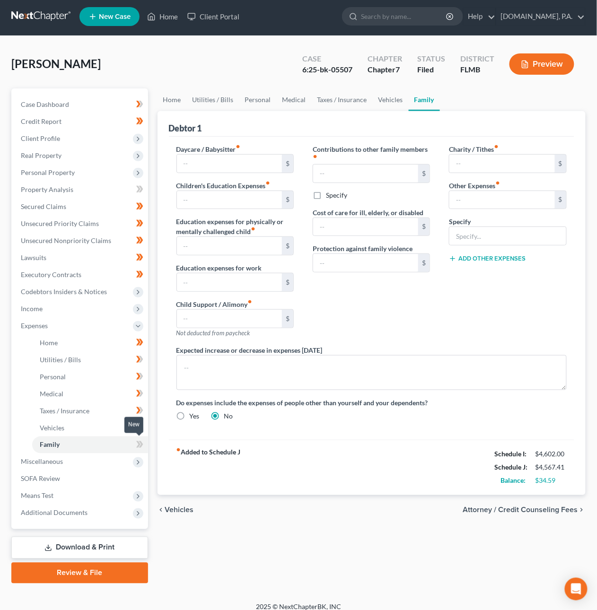
click at [143, 444] on span at bounding box center [139, 446] width 17 height 14
click at [65, 464] on span "Miscellaneous" at bounding box center [80, 462] width 135 height 17
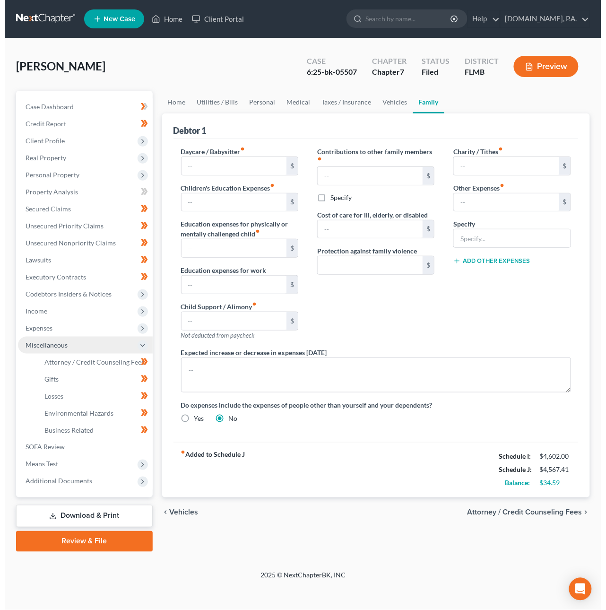
scroll to position [0, 0]
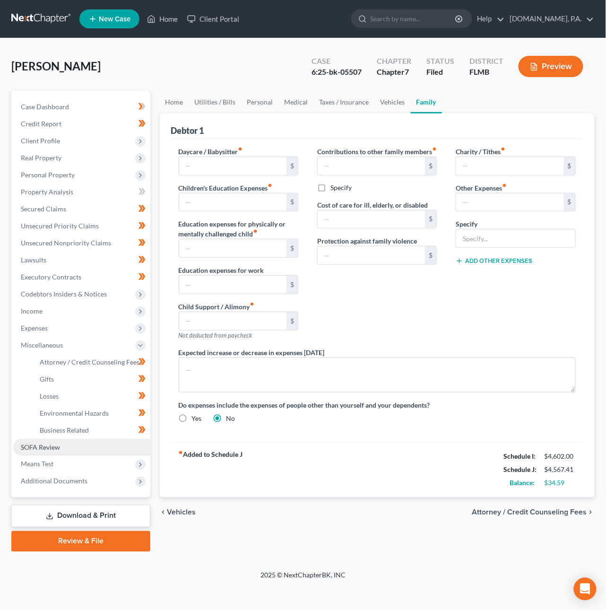
click at [62, 448] on link "SOFA Review" at bounding box center [81, 447] width 137 height 17
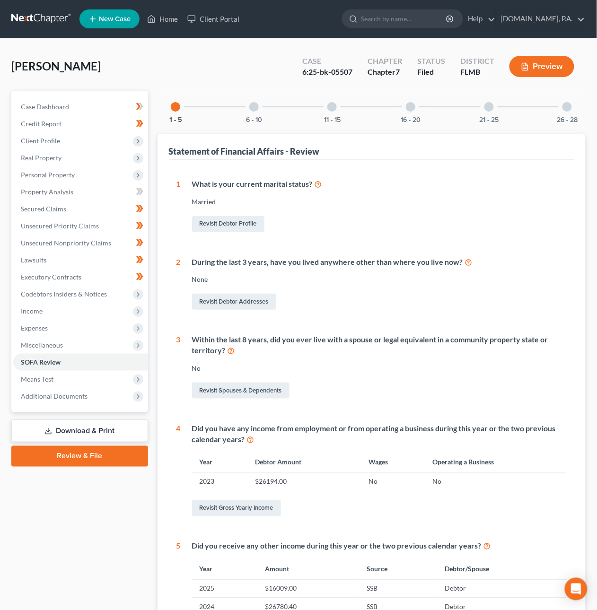
click at [256, 110] on div at bounding box center [253, 106] width 9 height 9
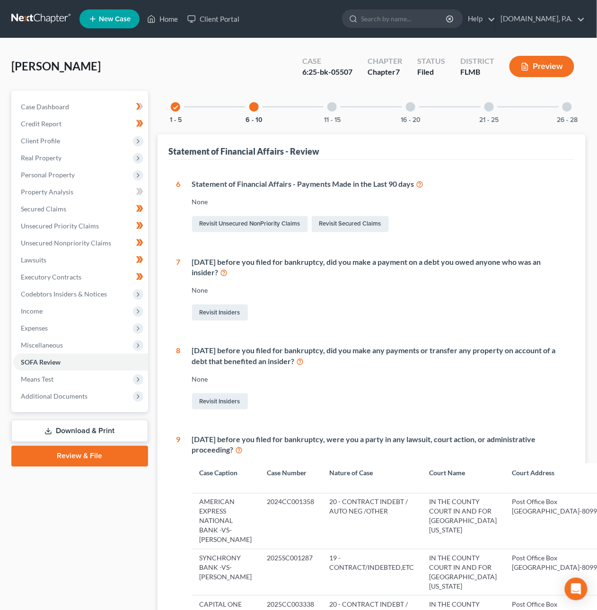
click at [332, 108] on div at bounding box center [331, 106] width 9 height 9
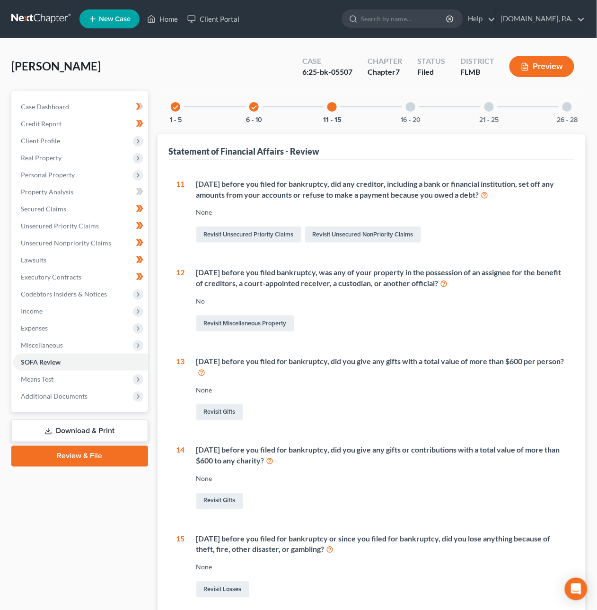
click at [417, 107] on div "16 - 20" at bounding box center [410, 107] width 32 height 32
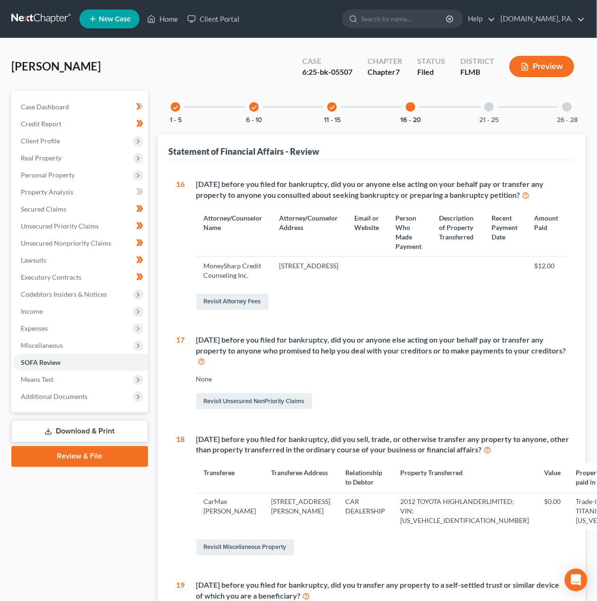
drag, startPoint x: 492, startPoint y: 107, endPoint x: 525, endPoint y: 107, distance: 32.6
click at [493, 107] on div at bounding box center [488, 106] width 9 height 9
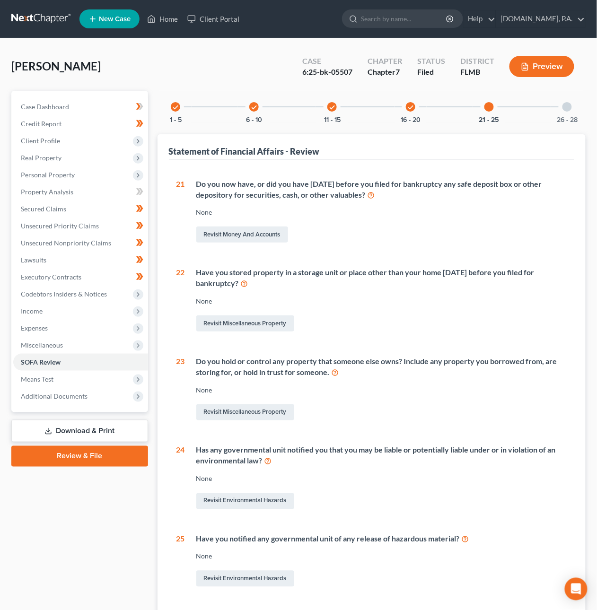
click at [567, 107] on div at bounding box center [566, 106] width 9 height 9
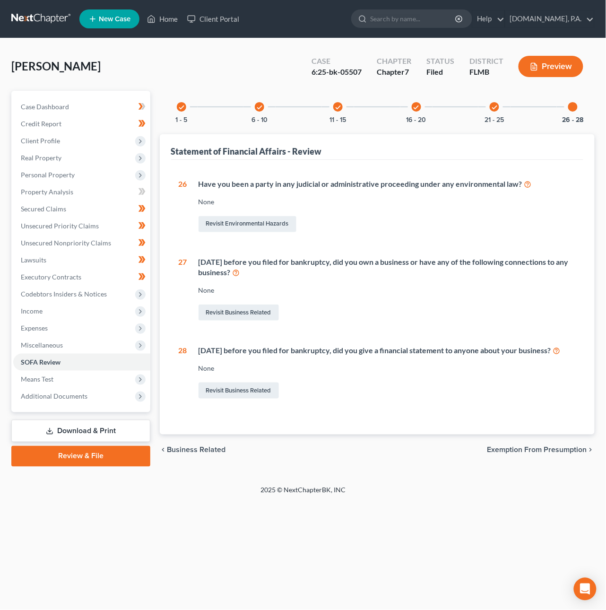
click at [509, 454] on span "Exemption from Presumption" at bounding box center [538, 450] width 100 height 8
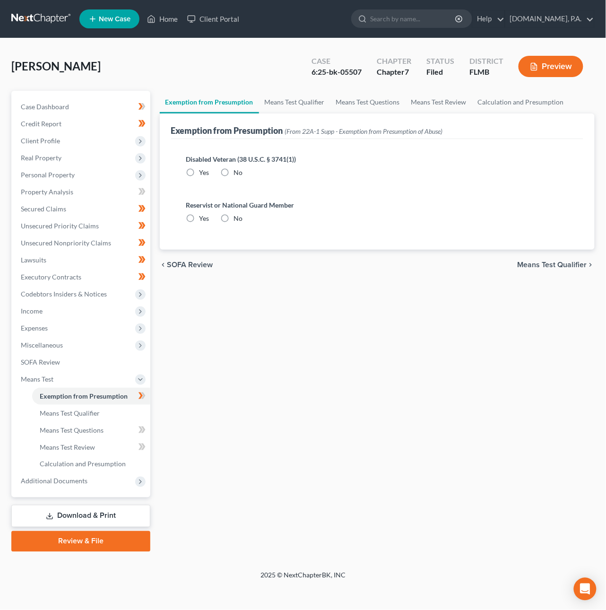
radio input "true"
click at [532, 263] on span "Means Test Qualifier" at bounding box center [553, 265] width 70 height 8
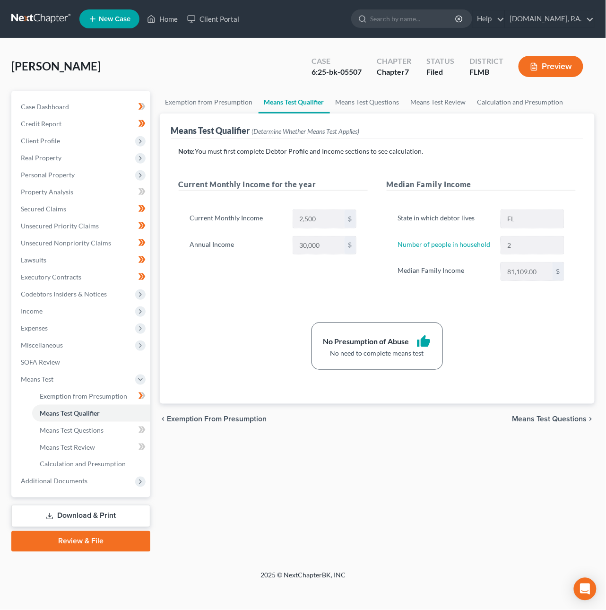
click at [548, 415] on span "Means Test Questions" at bounding box center [550, 419] width 75 height 8
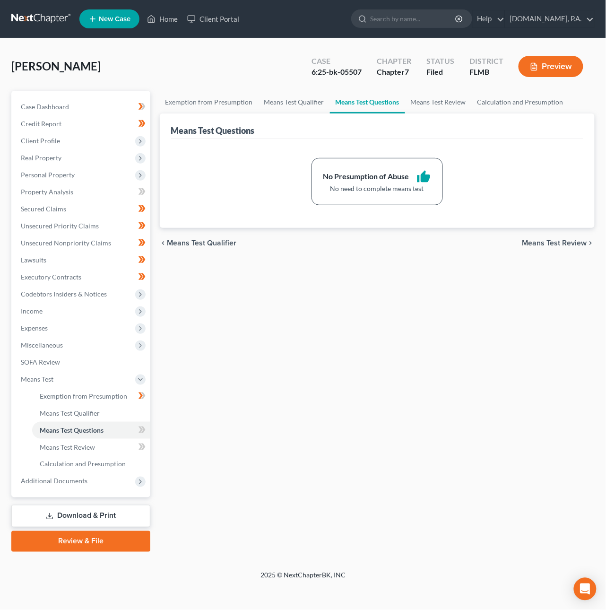
click at [553, 243] on span "Means Test Review" at bounding box center [555, 243] width 65 height 8
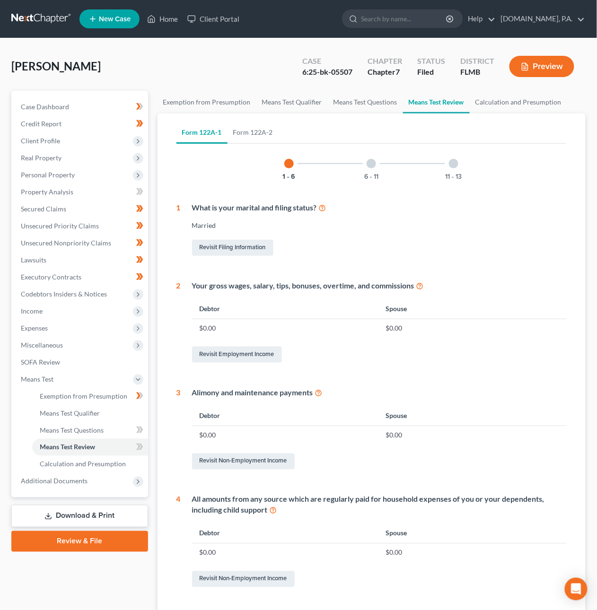
drag, startPoint x: 374, startPoint y: 163, endPoint x: 386, endPoint y: 162, distance: 11.8
click at [374, 163] on div at bounding box center [371, 163] width 9 height 9
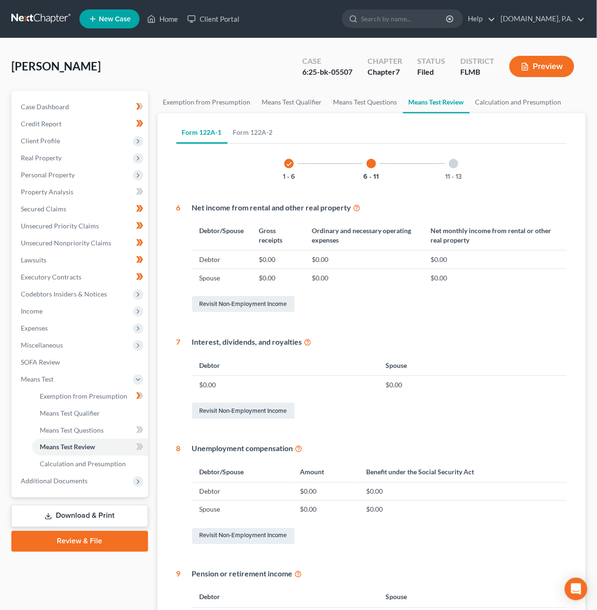
click at [456, 161] on div at bounding box center [453, 163] width 9 height 9
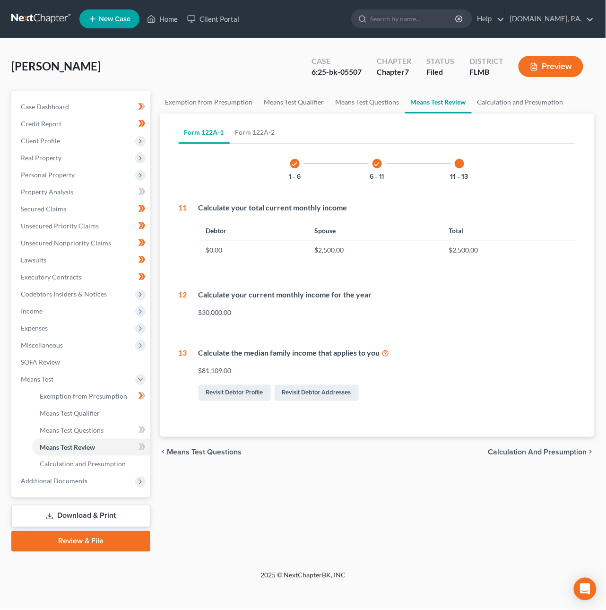
click at [516, 453] on span "Calculation and Presumption" at bounding box center [538, 452] width 99 height 8
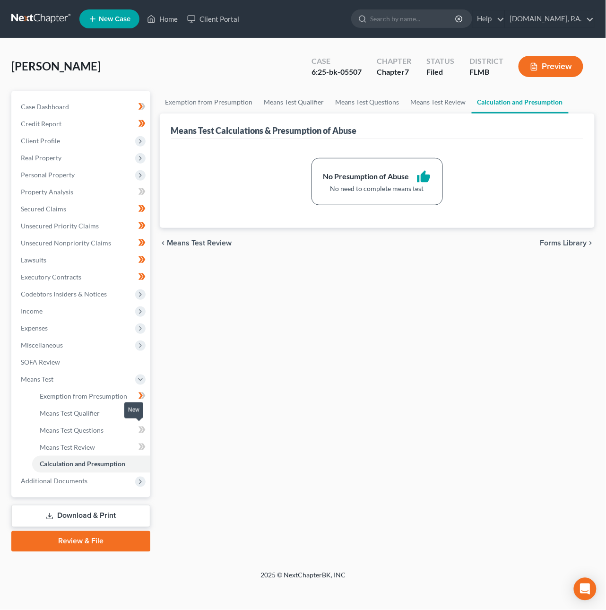
click at [147, 428] on span at bounding box center [142, 431] width 17 height 14
click at [143, 444] on icon at bounding box center [143, 447] width 4 height 7
click at [551, 247] on span "Forms Library" at bounding box center [564, 243] width 47 height 8
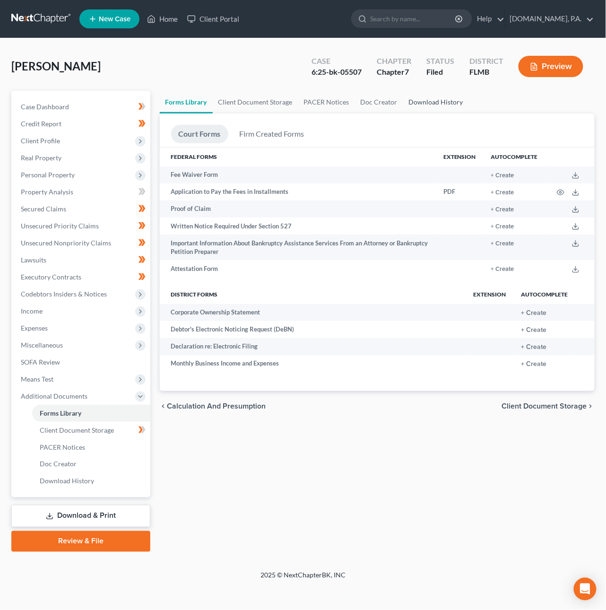
drag, startPoint x: 435, startPoint y: 97, endPoint x: 443, endPoint y: 103, distance: 9.5
click at [435, 98] on link "Download History" at bounding box center [436, 102] width 66 height 23
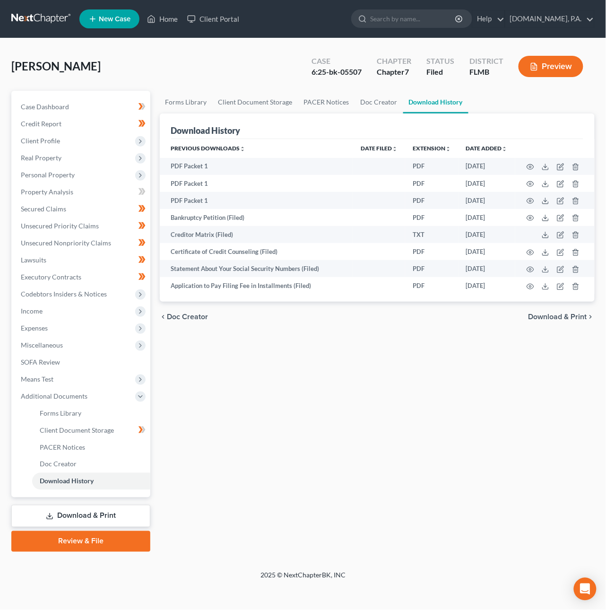
click at [547, 320] on span "Download & Print" at bounding box center [558, 317] width 59 height 8
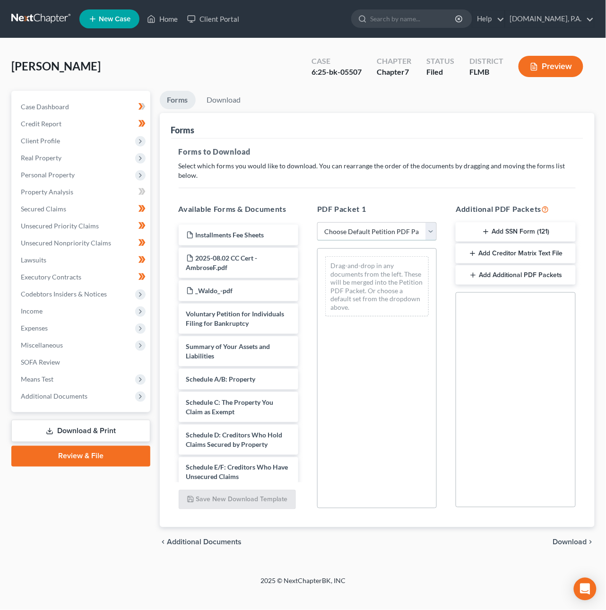
click at [383, 222] on select "Choose Default Petition PDF Packet Complete Bankruptcy Petition (all forms and …" at bounding box center [377, 231] width 120 height 19
select select "4"
click at [317, 222] on select "Choose Default Petition PDF Packet Complete Bankruptcy Petition (all forms and …" at bounding box center [377, 231] width 120 height 19
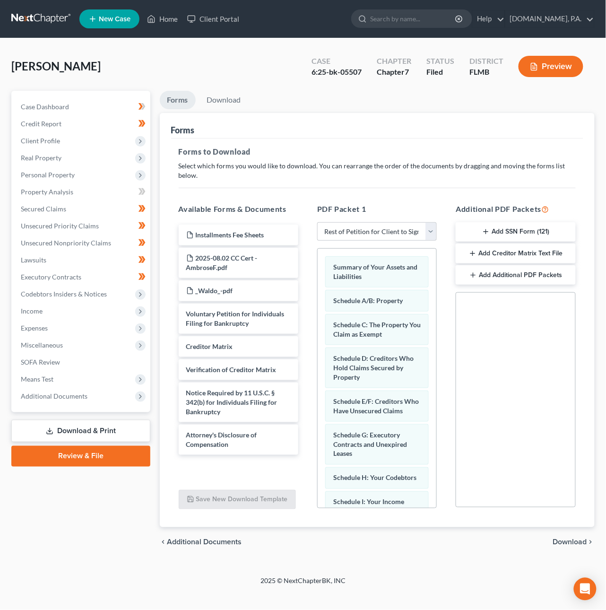
click at [581, 539] on span "Download" at bounding box center [570, 543] width 34 height 8
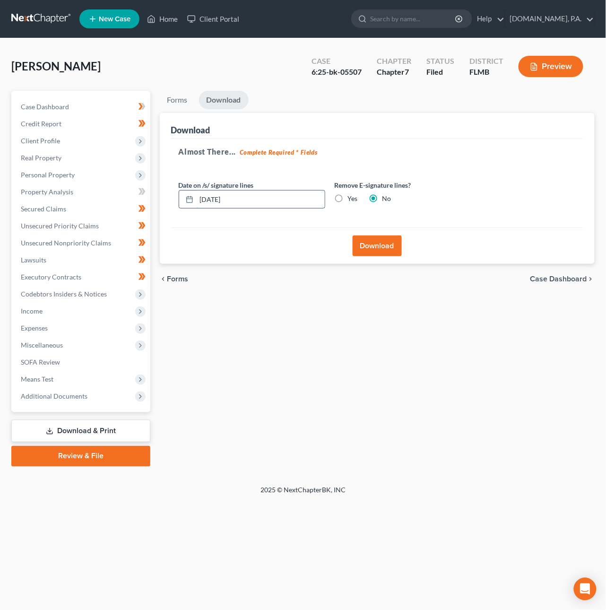
click at [214, 198] on input "09/08/2025" at bounding box center [261, 200] width 128 height 18
type input "09/09/2025"
click at [368, 242] on button "Download" at bounding box center [377, 246] width 49 height 21
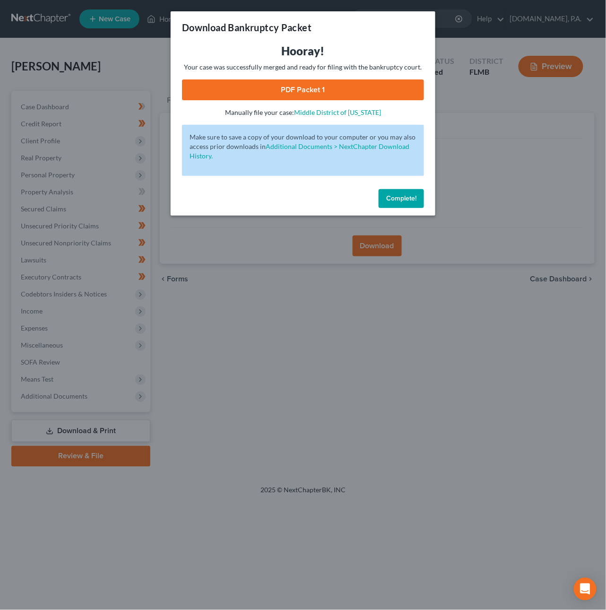
click at [272, 91] on link "PDF Packet 1" at bounding box center [303, 89] width 242 height 21
click at [398, 200] on span "Complete!" at bounding box center [401, 198] width 30 height 8
